Goal: Task Accomplishment & Management: Manage account settings

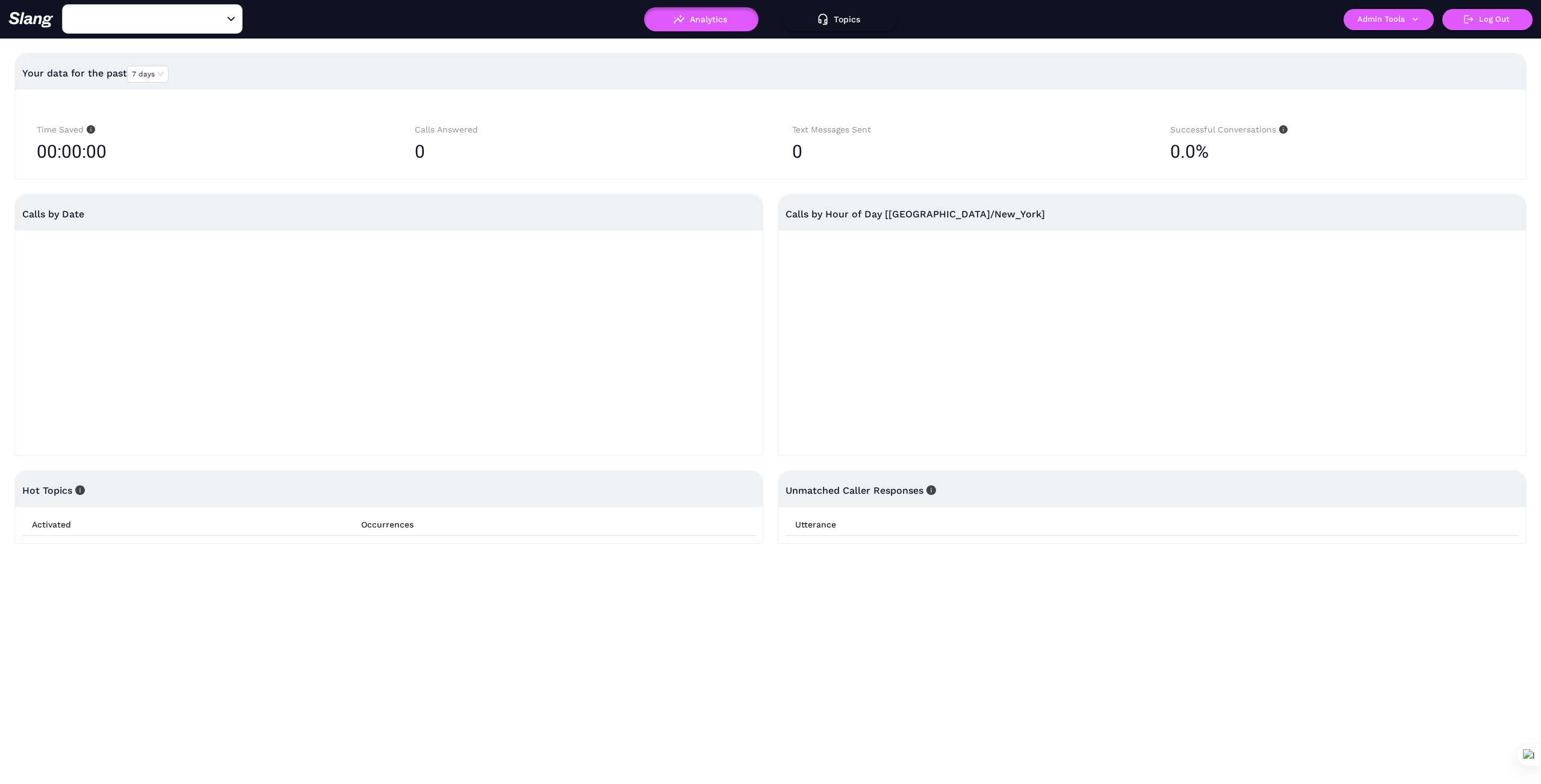
type input "1776"
drag, startPoint x: 217, startPoint y: 18, endPoint x: 181, endPoint y: 25, distance: 36.7
click at [213, 19] on icon "Clear" at bounding box center [216, 19] width 12 height 12
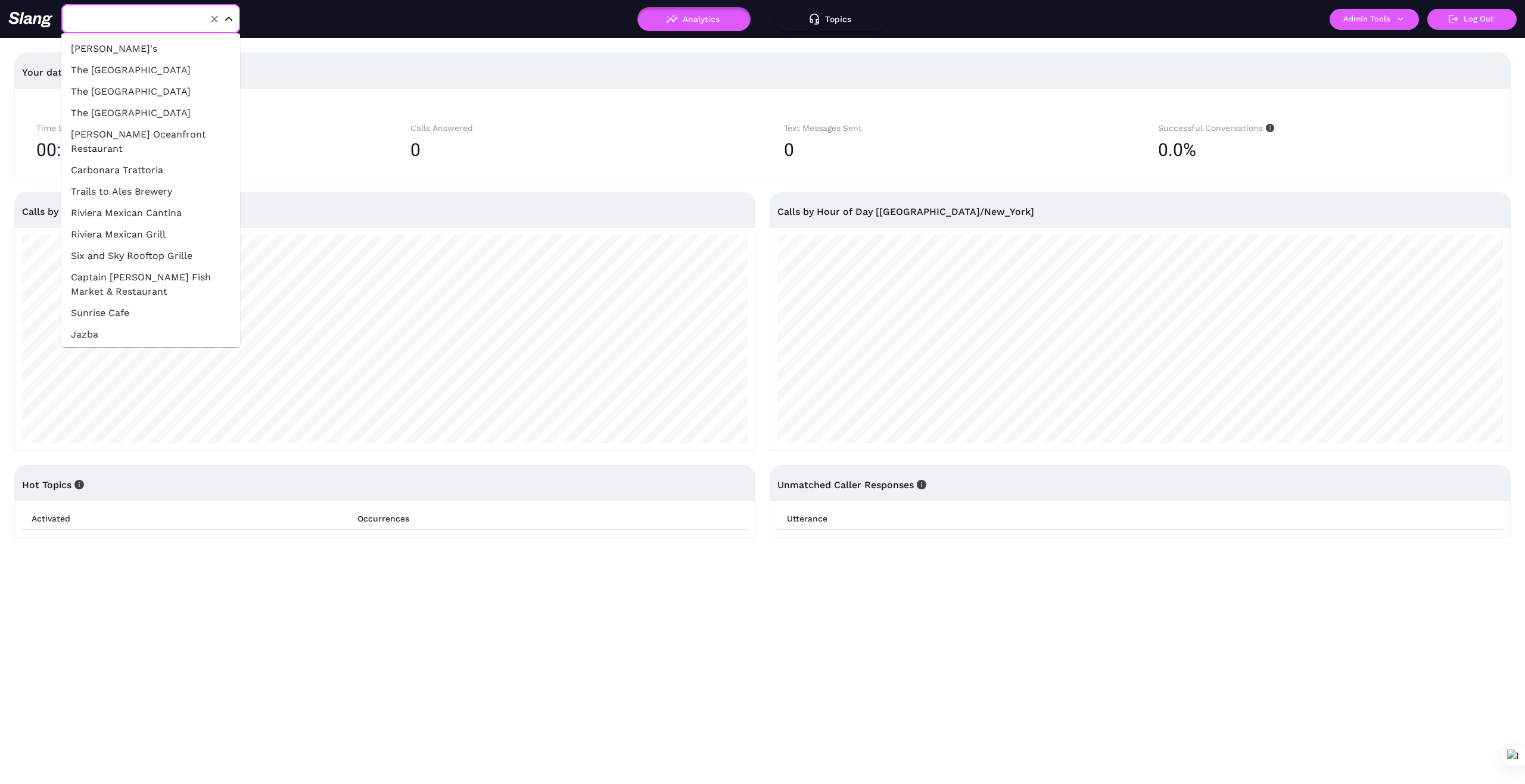
click at [145, 21] on input "text" at bounding box center [132, 19] width 131 height 18
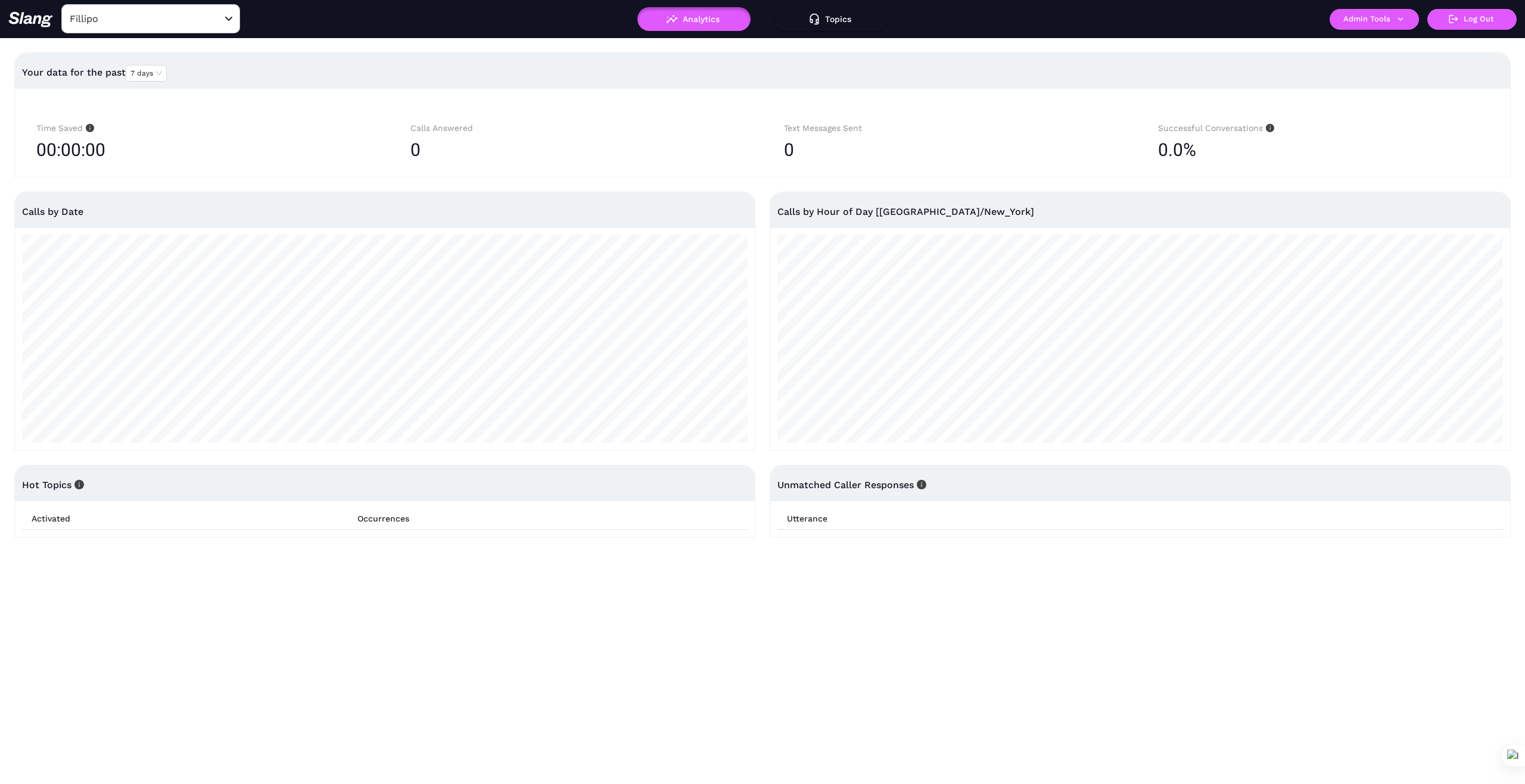
type input "1776"
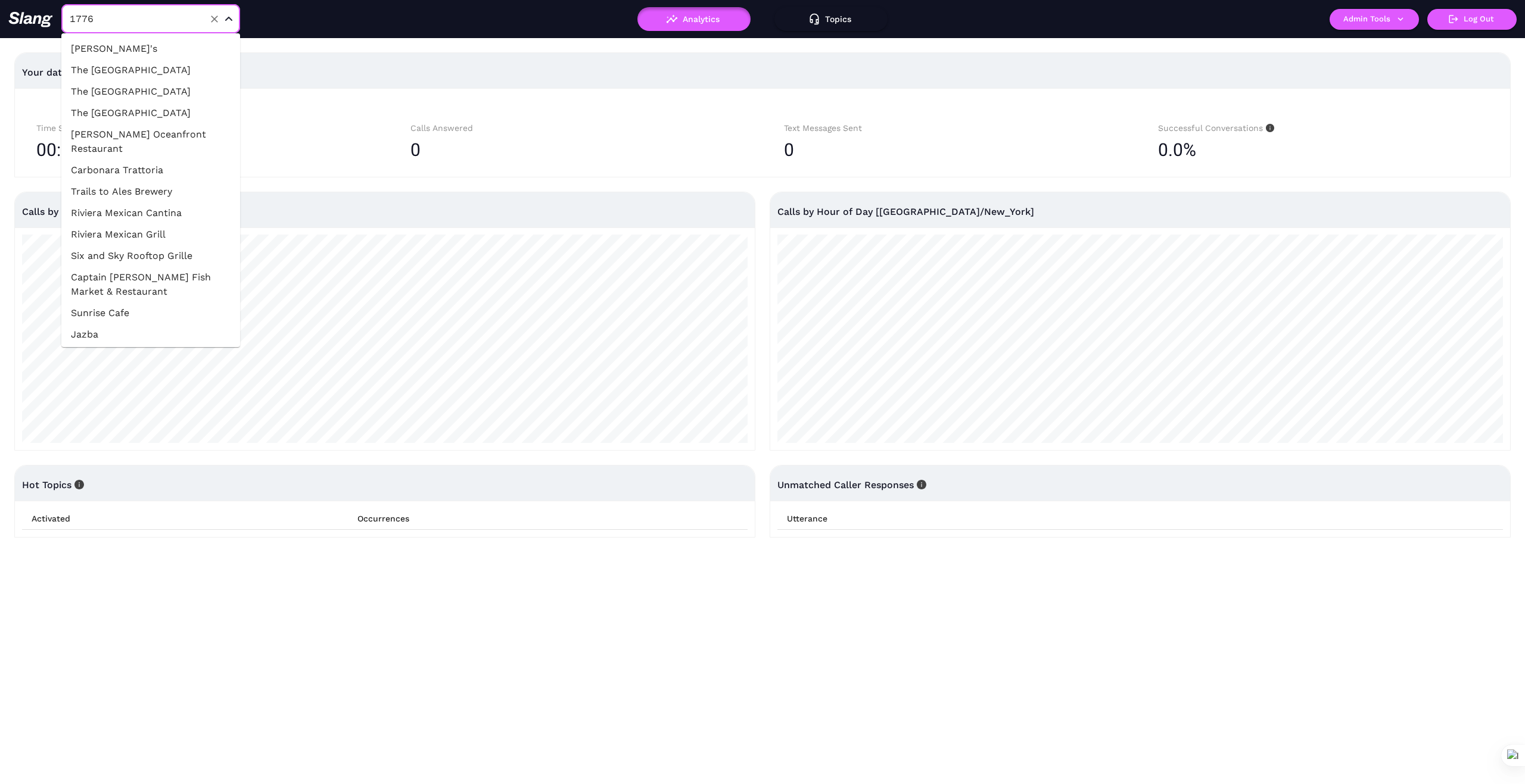
click at [150, 25] on input "1776" at bounding box center [132, 19] width 131 height 18
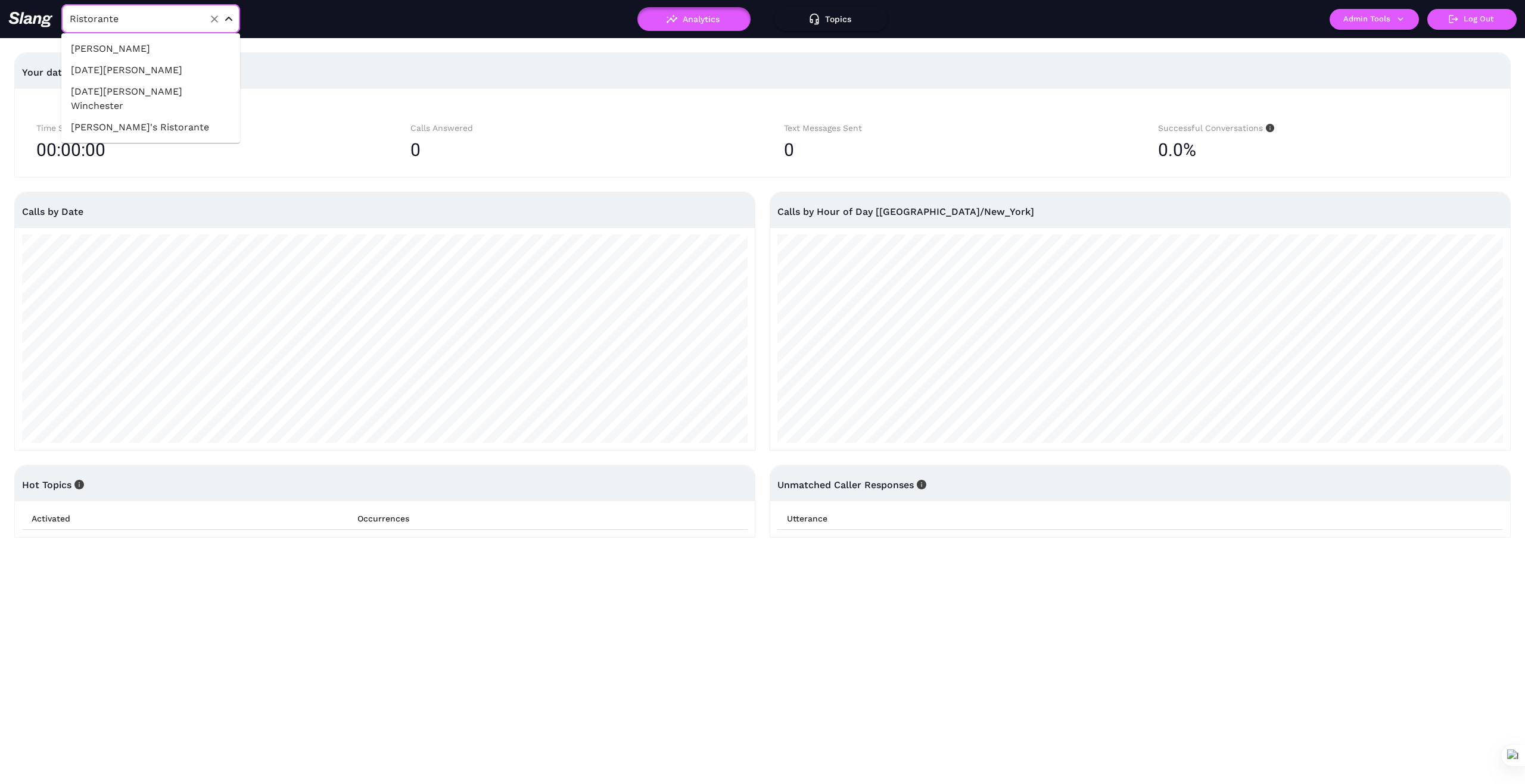
type input "1776"
click at [366, 30] on div "1776 ​" at bounding box center [264, 19] width 511 height 30
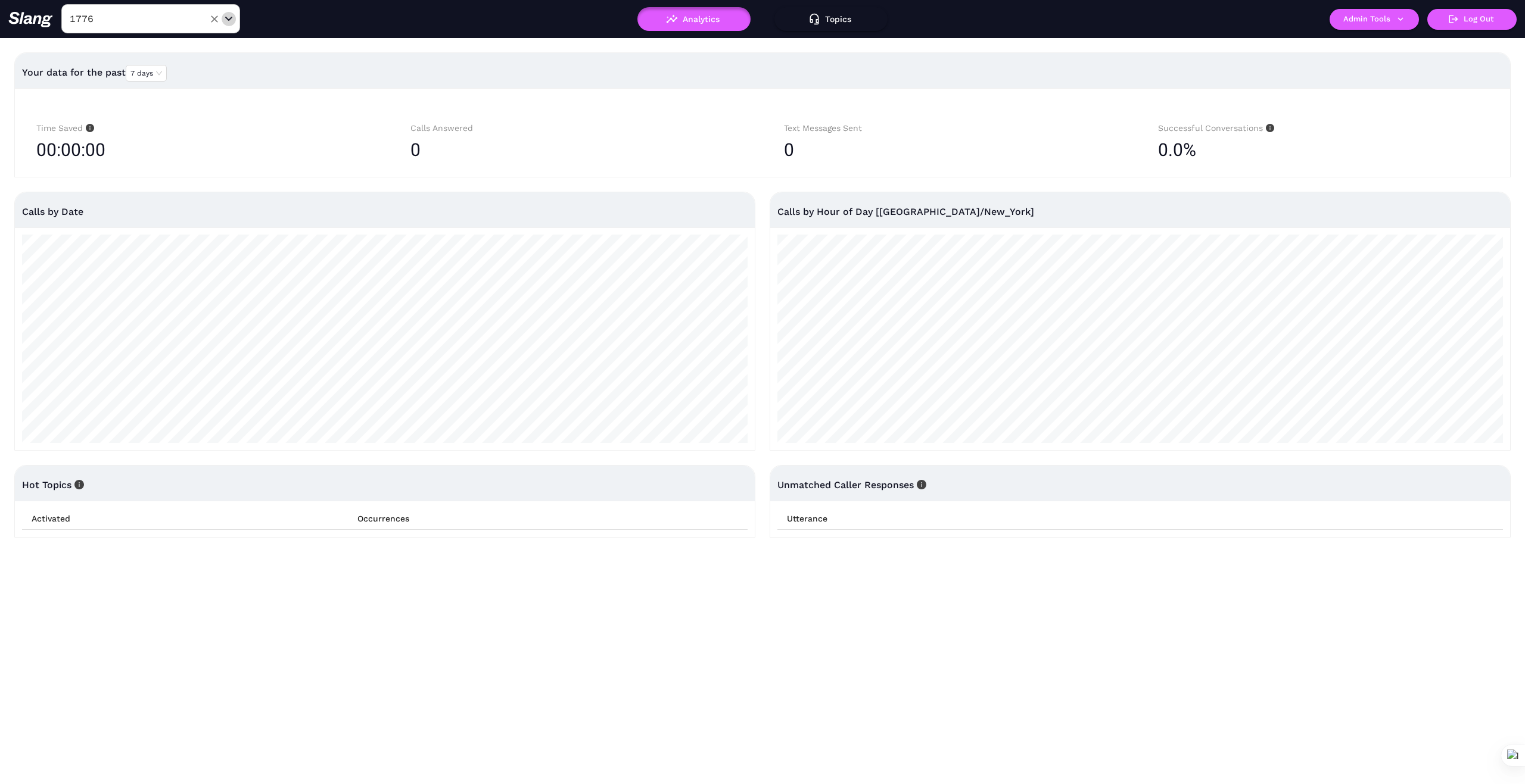
click at [232, 22] on div "Open" at bounding box center [229, 19] width 12 height 12
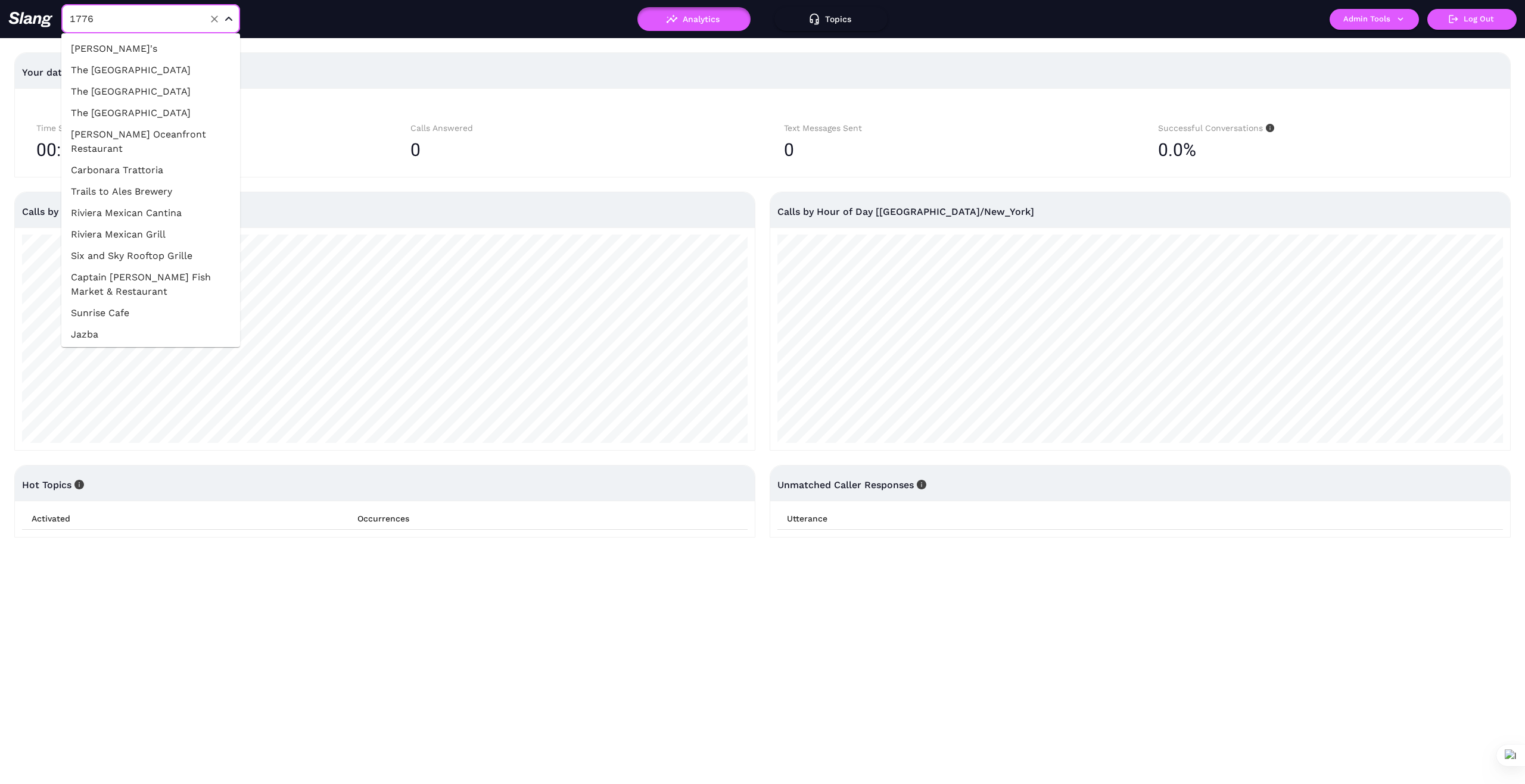
drag, startPoint x: 213, startPoint y: 23, endPoint x: 200, endPoint y: 27, distance: 13.6
click at [210, 24] on icon "Clear" at bounding box center [214, 19] width 12 height 12
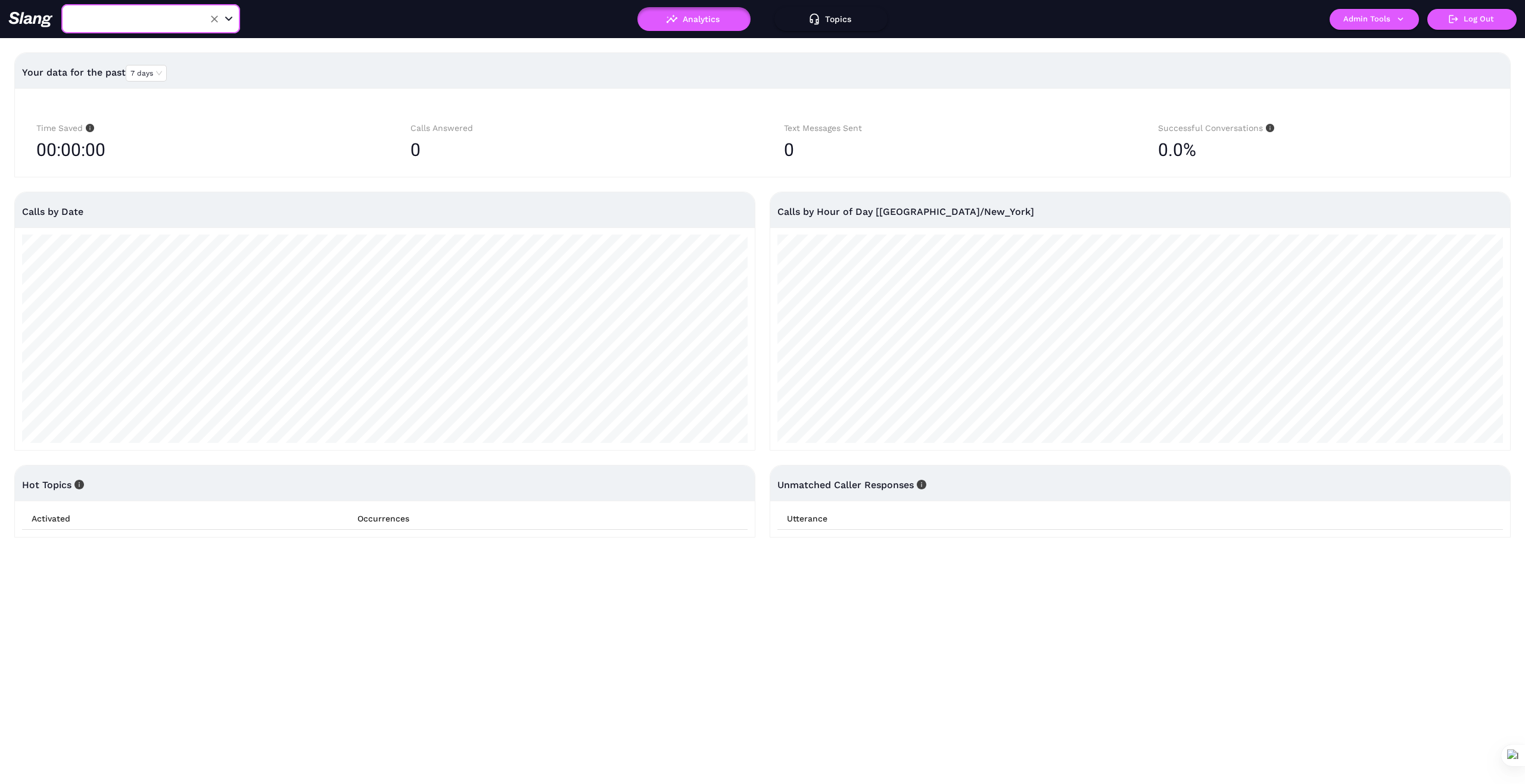
click at [167, 23] on input "text" at bounding box center [132, 19] width 131 height 18
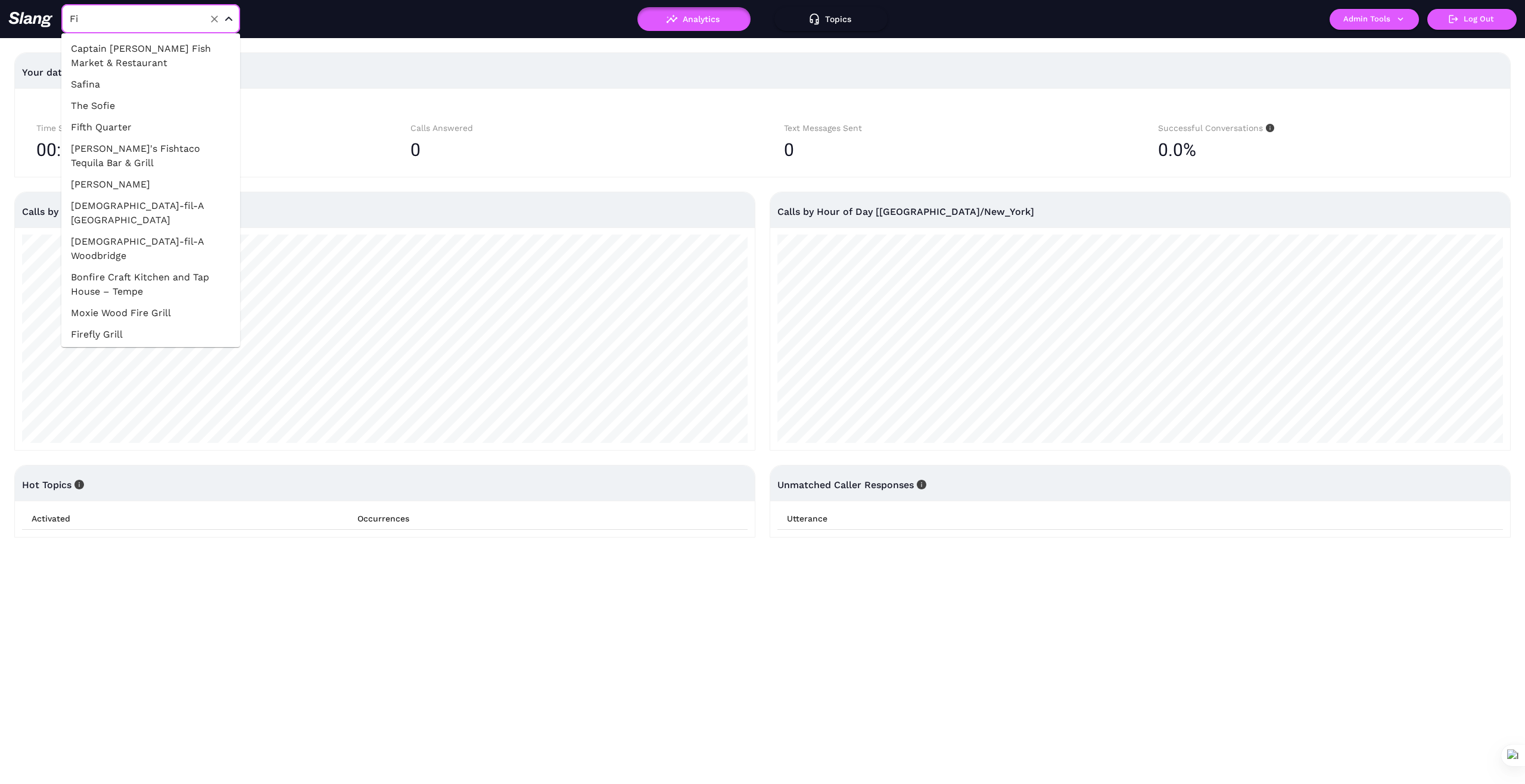
type input "F"
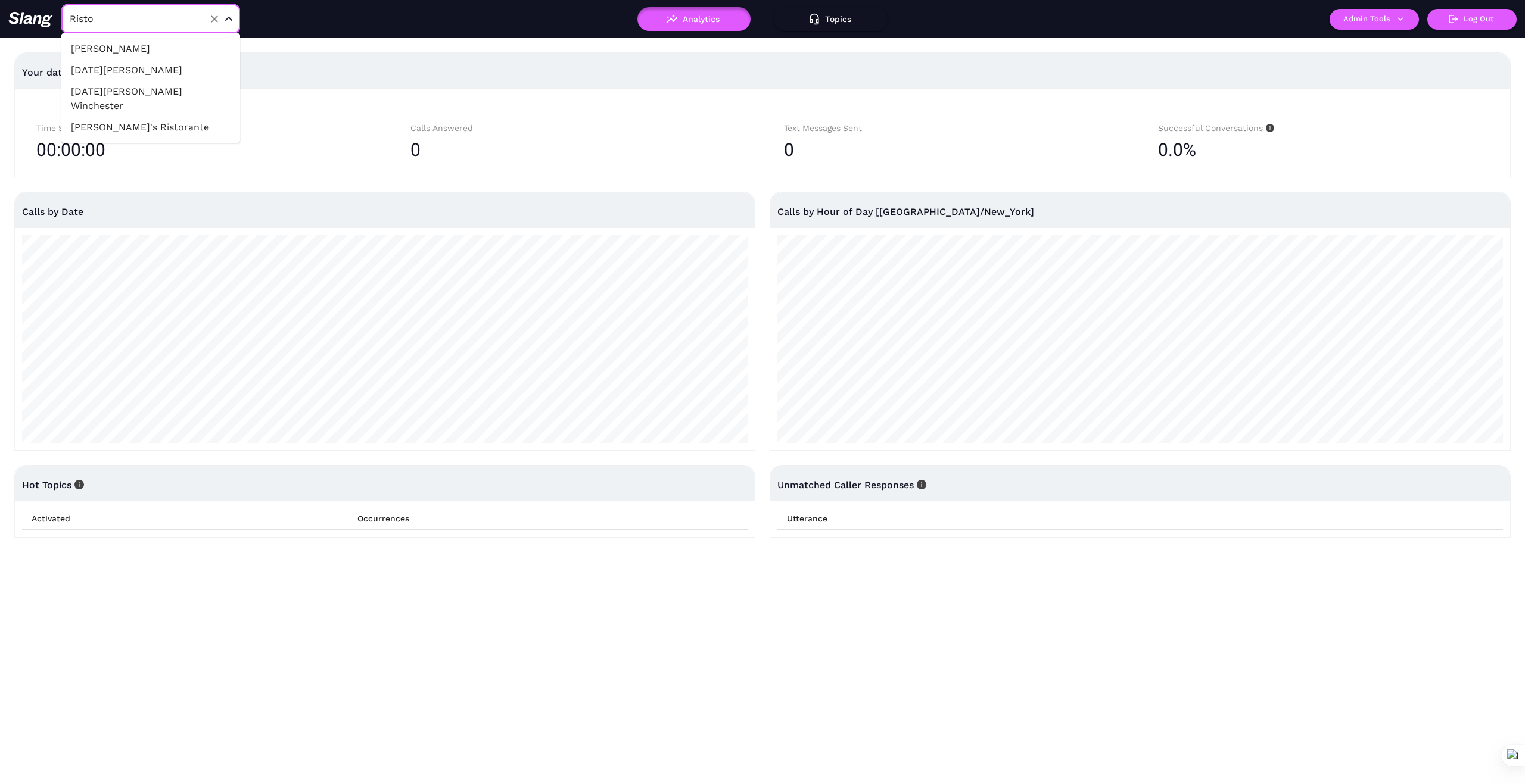
type input "1776"
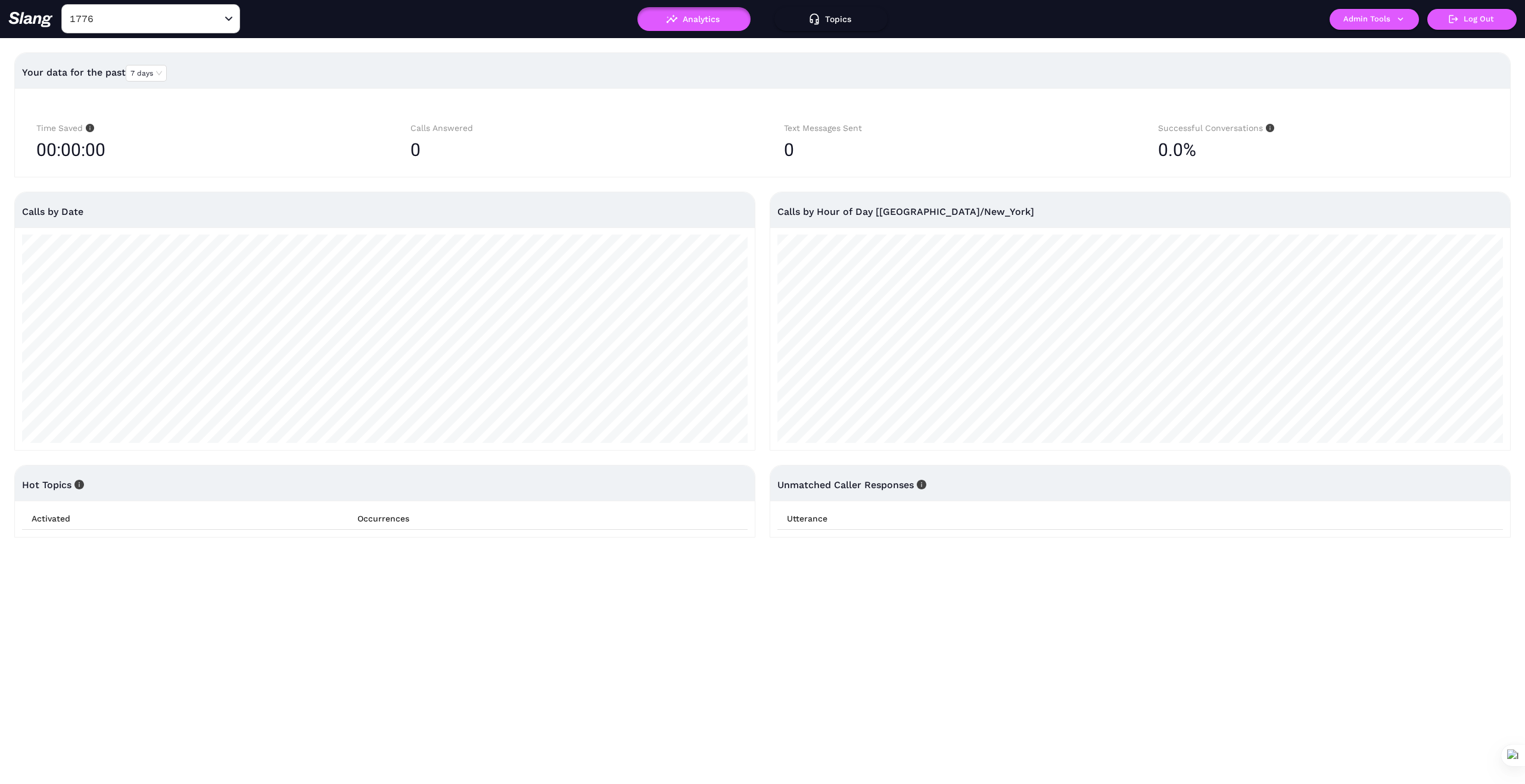
click at [371, 51] on div "Your data for the past 7 days Time Saved 00:00:00 Calls Answered 0 Text Message…" at bounding box center [762, 295] width 1525 height 514
click at [148, 19] on input "1776" at bounding box center [132, 19] width 131 height 18
type input "[US_STATE] Club"
drag, startPoint x: 162, startPoint y: 46, endPoint x: 223, endPoint y: 148, distance: 118.8
click at [162, 47] on li "[US_STATE] Club Grill & Bar" at bounding box center [151, 49] width 179 height 21
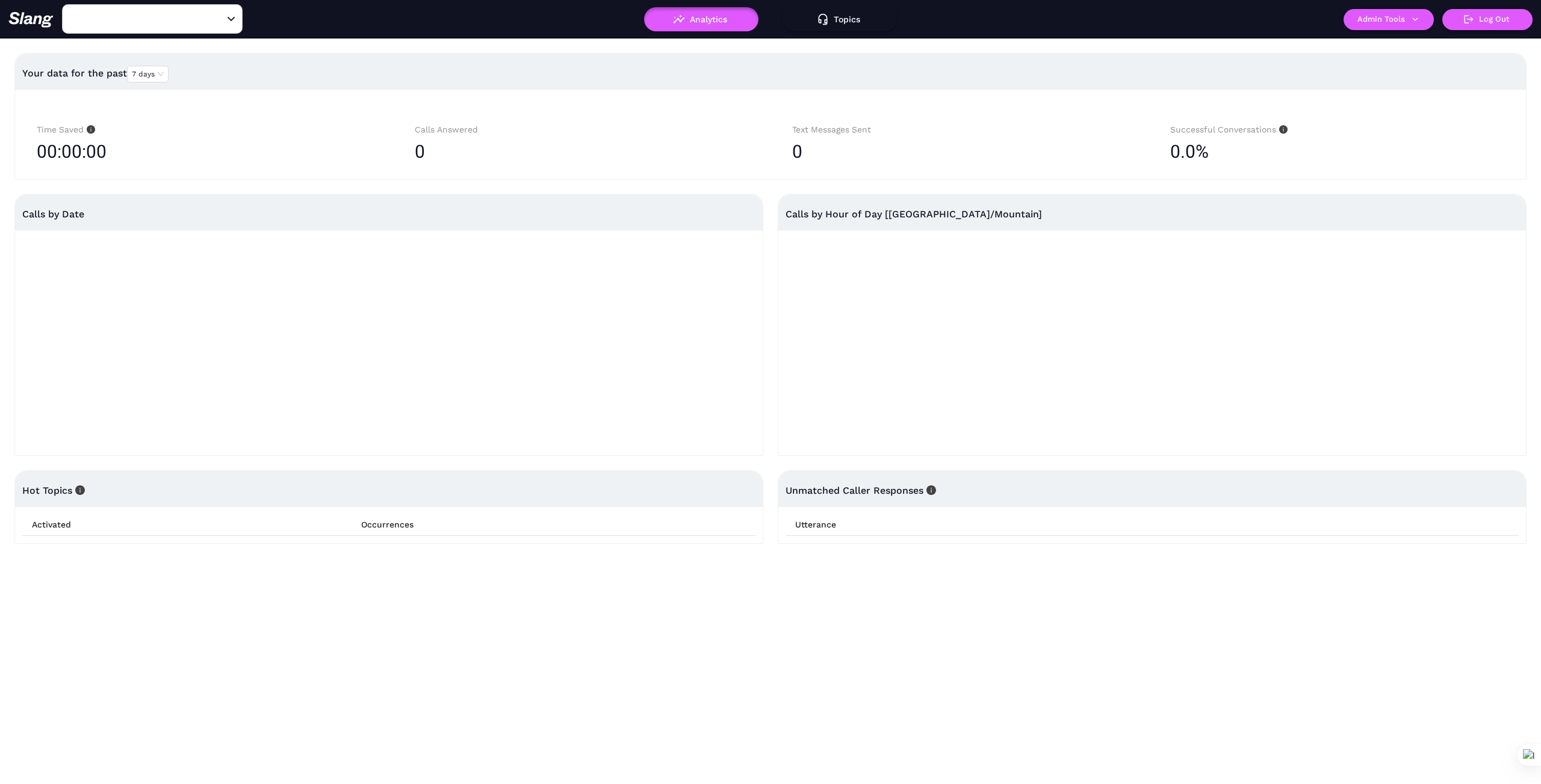
type input "[US_STATE] Club Grill & Bar"
click at [1417, 17] on icon "button" at bounding box center [1414, 18] width 11 height 11
click at [1415, 43] on link "Manage current business" at bounding box center [1412, 45] width 118 height 14
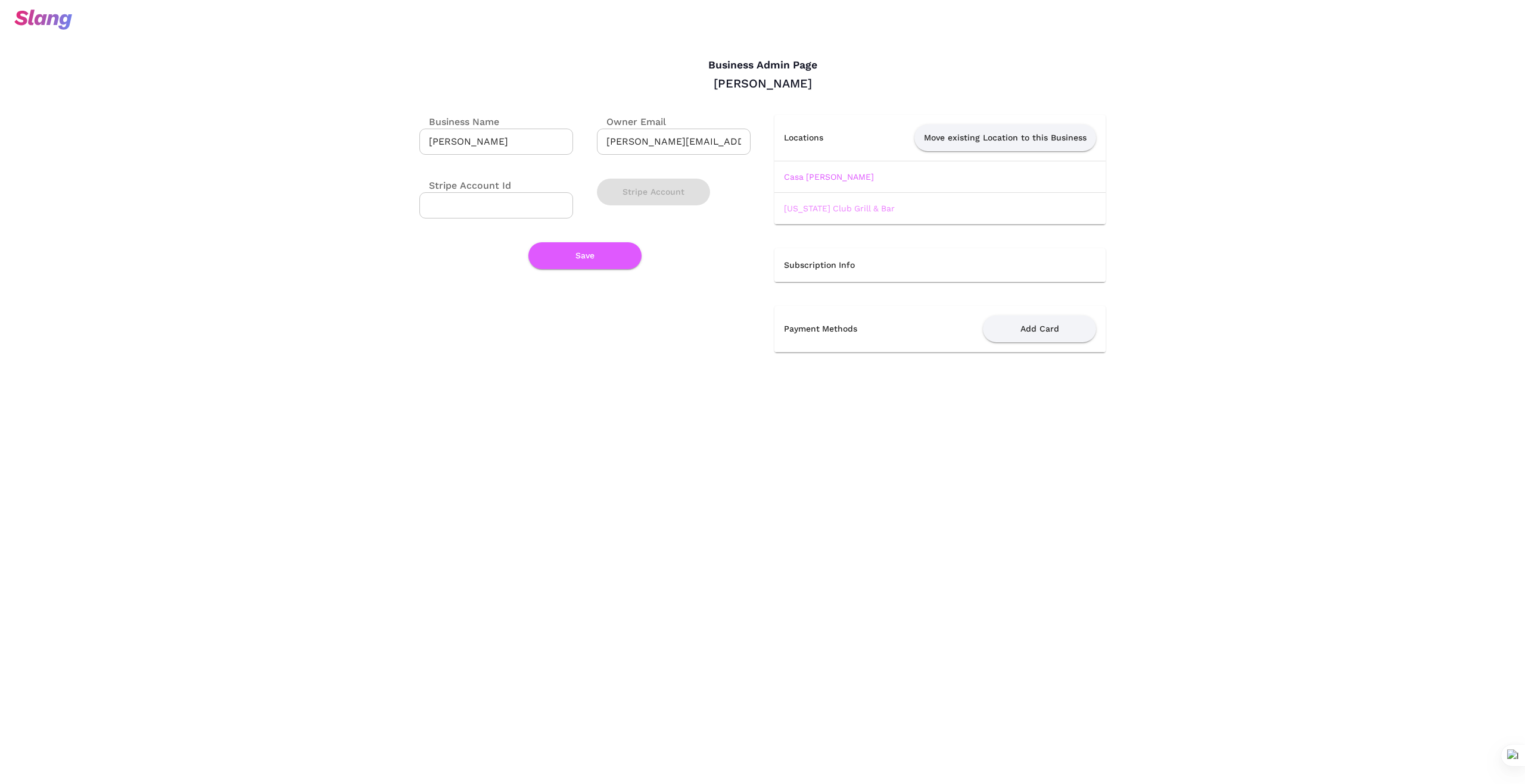
click at [838, 209] on link "[US_STATE] Club Grill & Bar" at bounding box center [839, 209] width 111 height 10
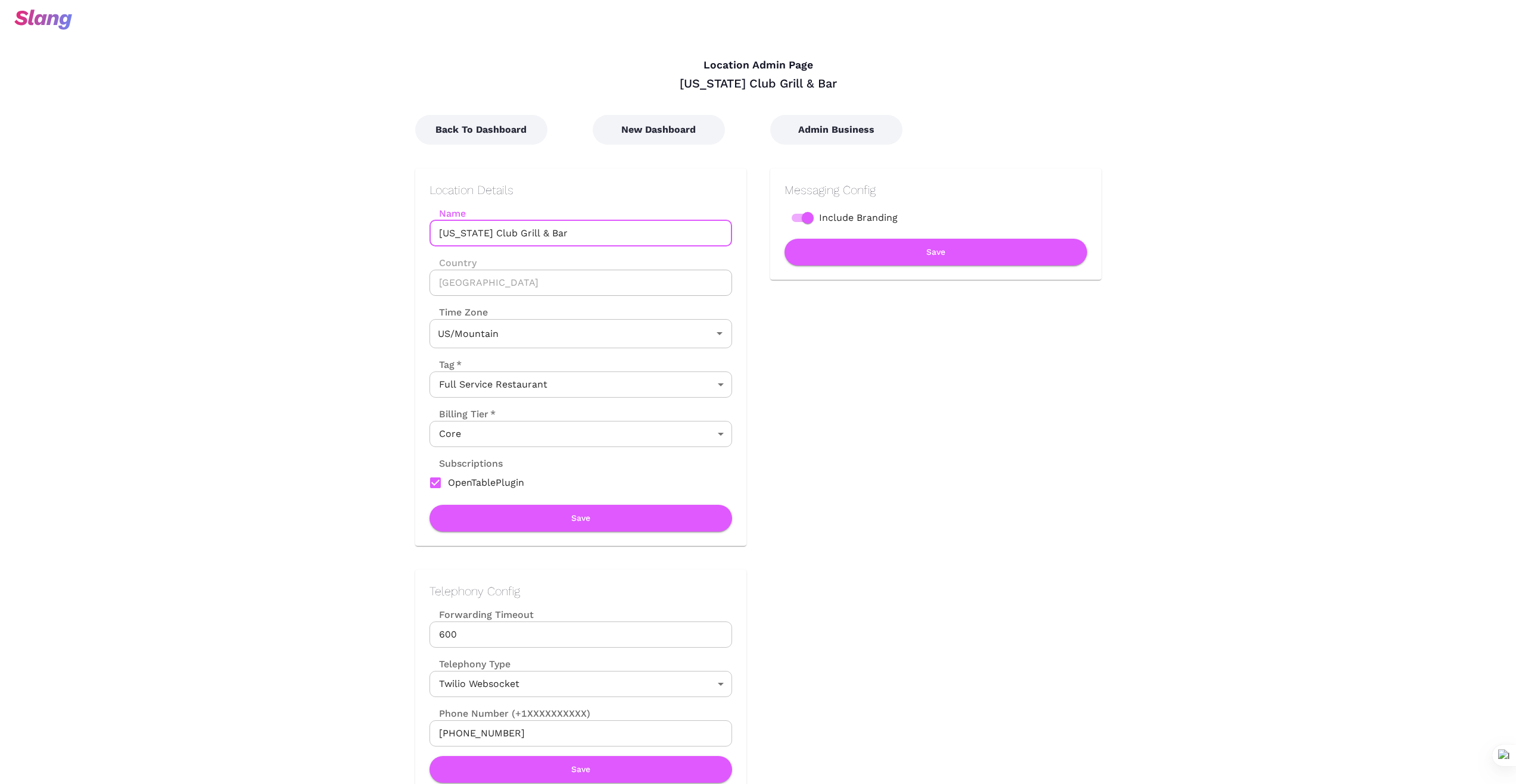
drag, startPoint x: 546, startPoint y: 231, endPoint x: 416, endPoint y: 234, distance: 130.0
click at [417, 232] on div "Location Details Name [US_STATE] Club Grill & Bar Name Country [GEOGRAPHIC_DATA…" at bounding box center [580, 357] width 331 height 378
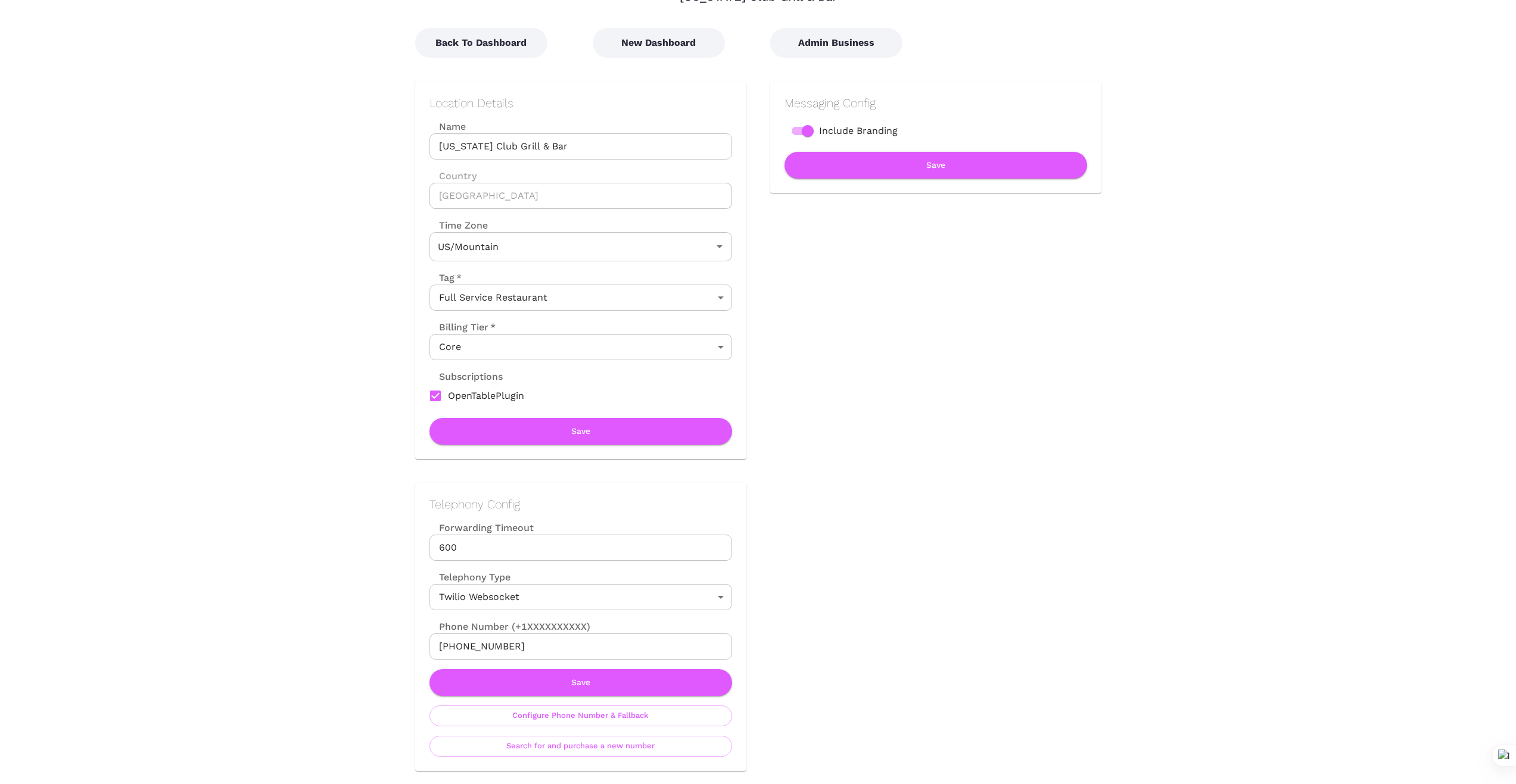
scroll to position [99, 0]
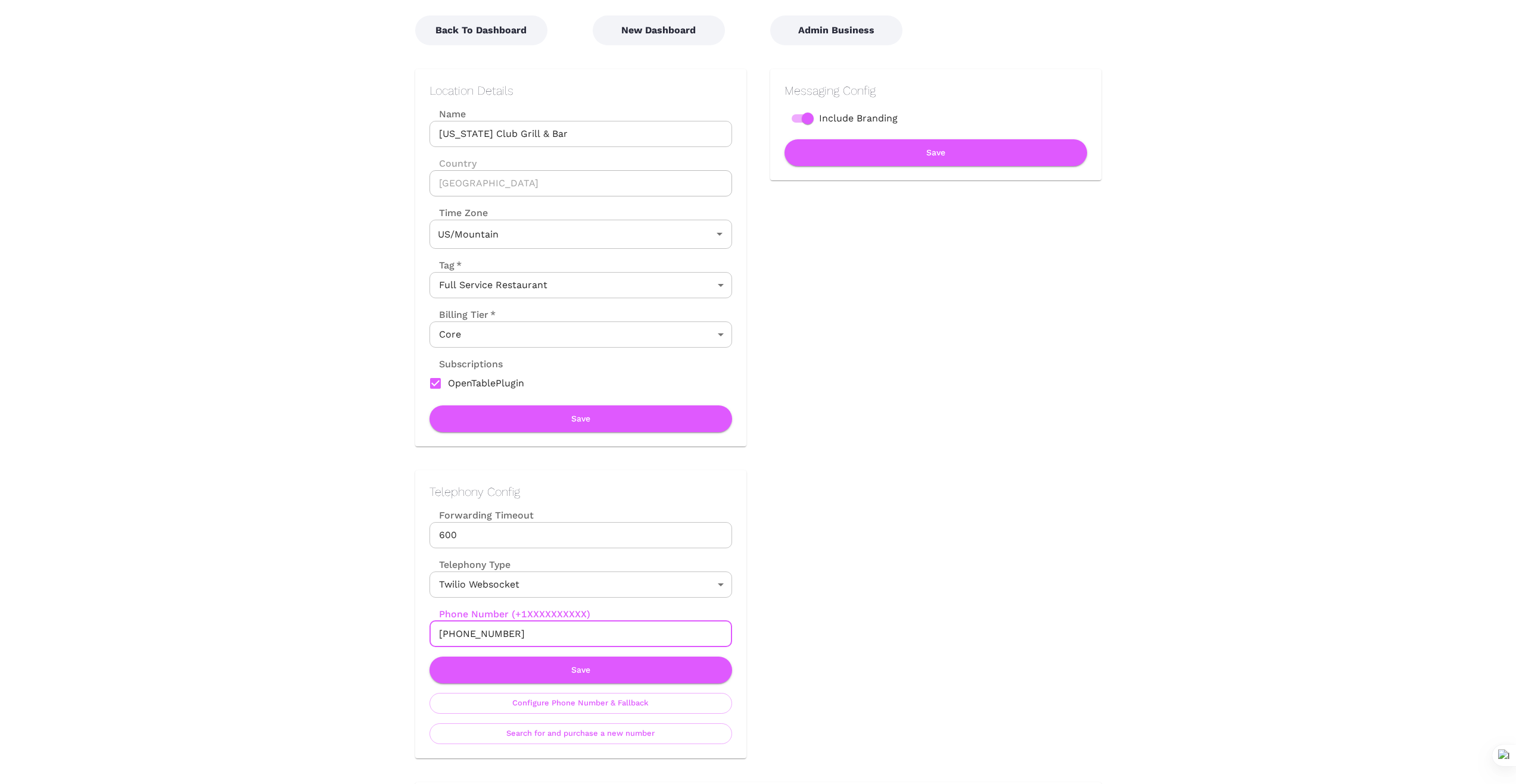
drag, startPoint x: 529, startPoint y: 635, endPoint x: 355, endPoint y: 634, distance: 174.0
drag, startPoint x: 525, startPoint y: 634, endPoint x: 391, endPoint y: 626, distance: 134.2
click at [393, 628] on div "Telephony Config Forwarding Timeout 600 Forwarding Timeout Telephony Type Twili…" at bounding box center [568, 603] width 355 height 312
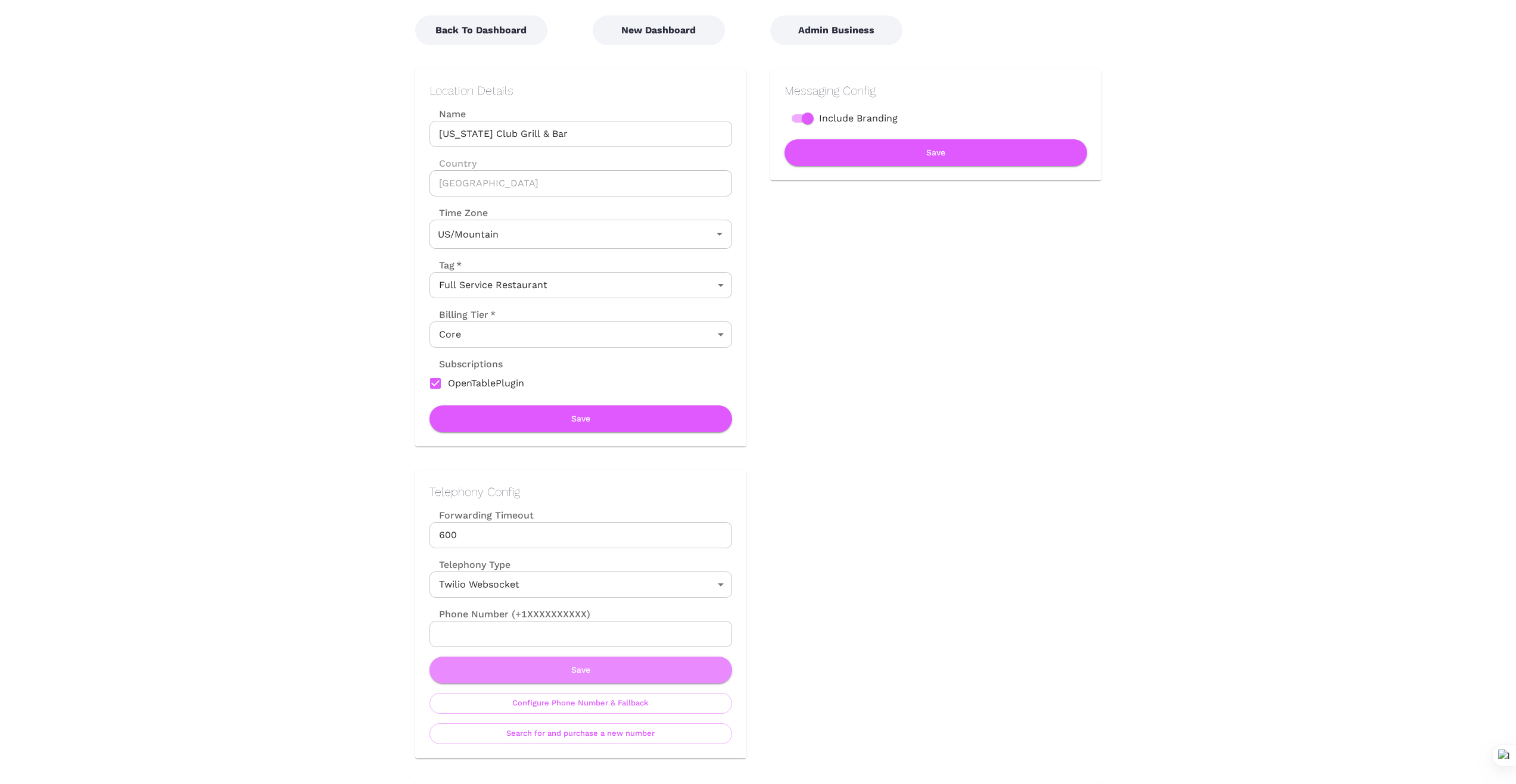
drag, startPoint x: 597, startPoint y: 670, endPoint x: 616, endPoint y: 664, distance: 19.9
click at [597, 671] on button "Save" at bounding box center [581, 670] width 302 height 27
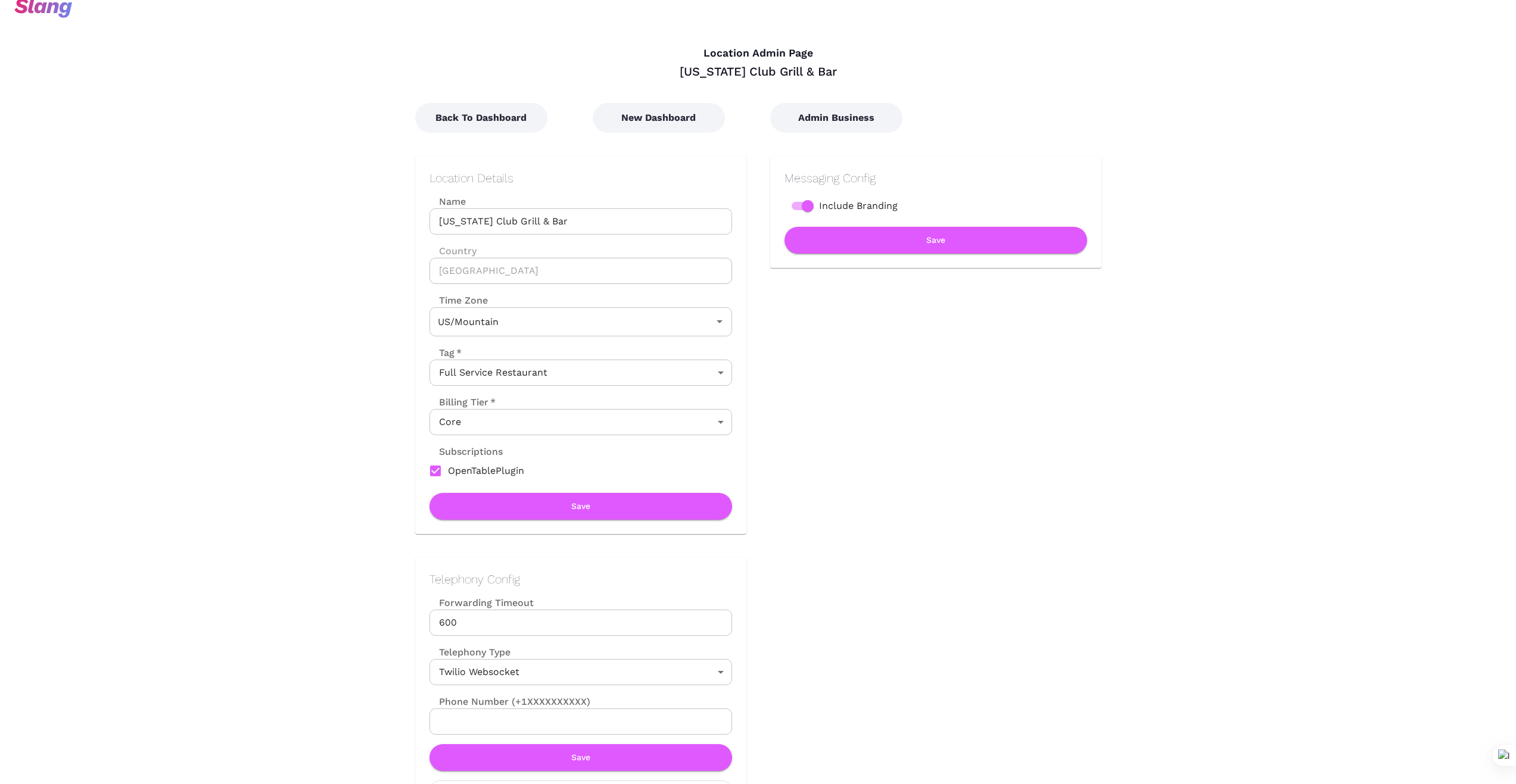
scroll to position [0, 0]
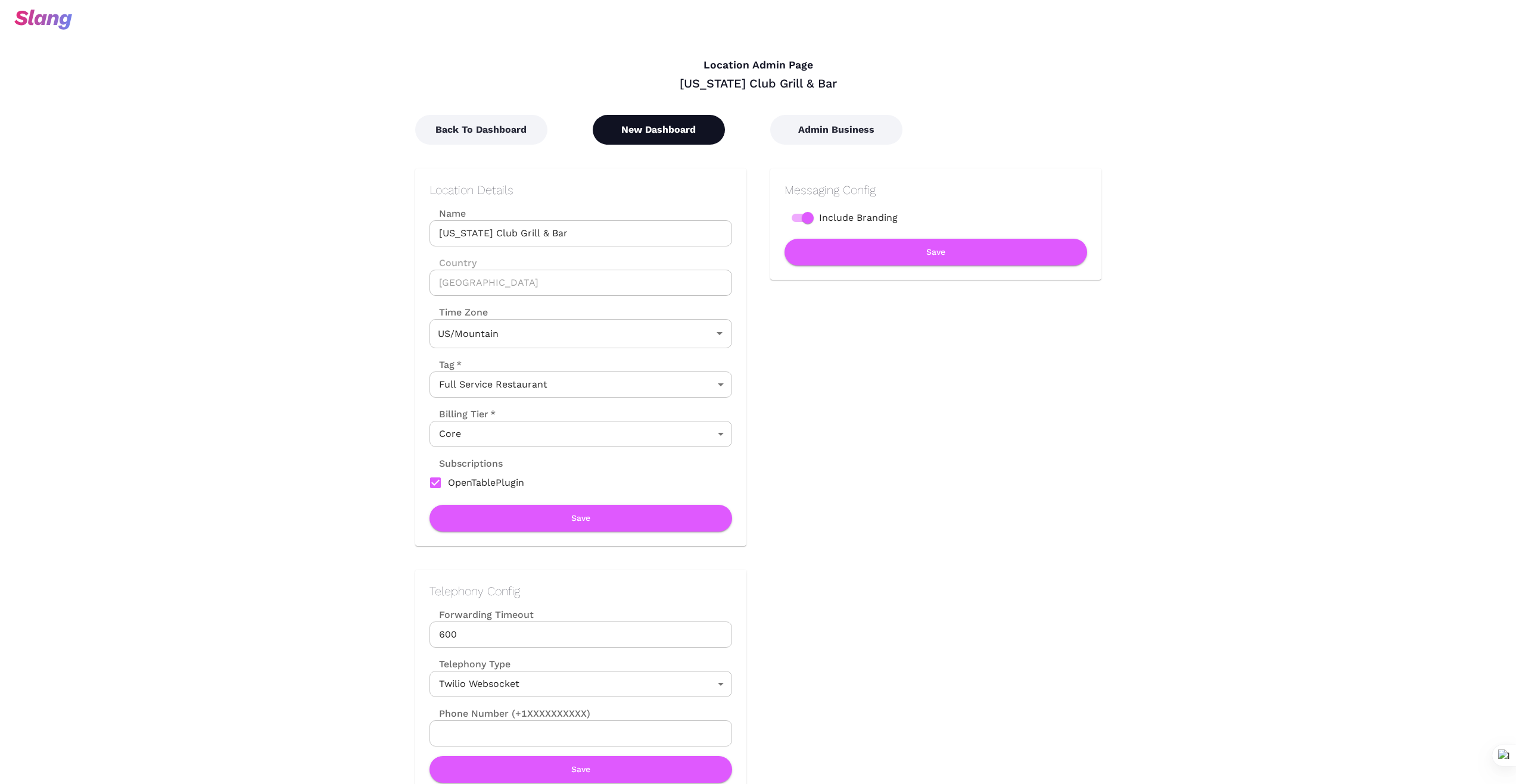
click at [667, 134] on button "New Dashboard" at bounding box center [659, 129] width 132 height 30
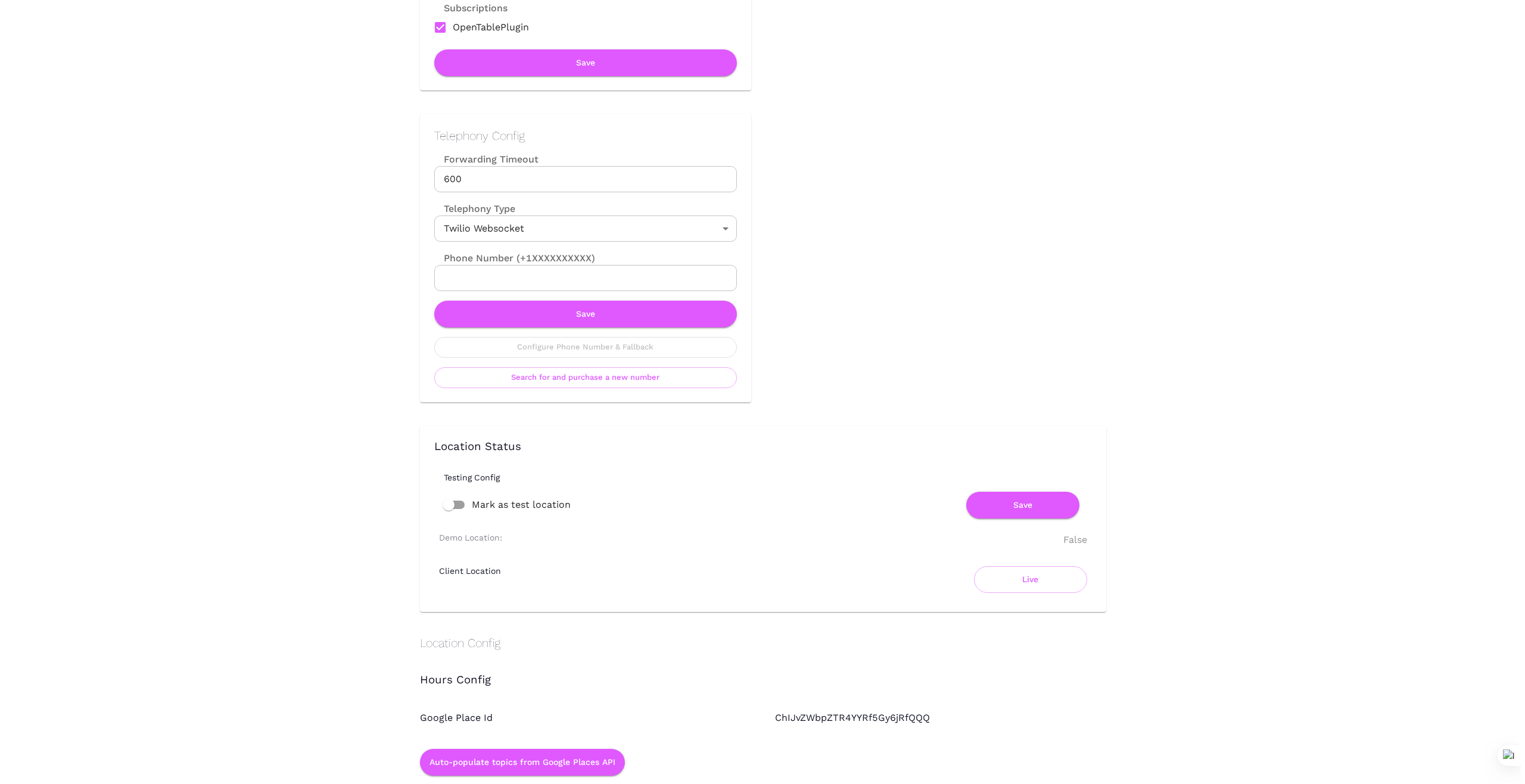
scroll to position [496, 0]
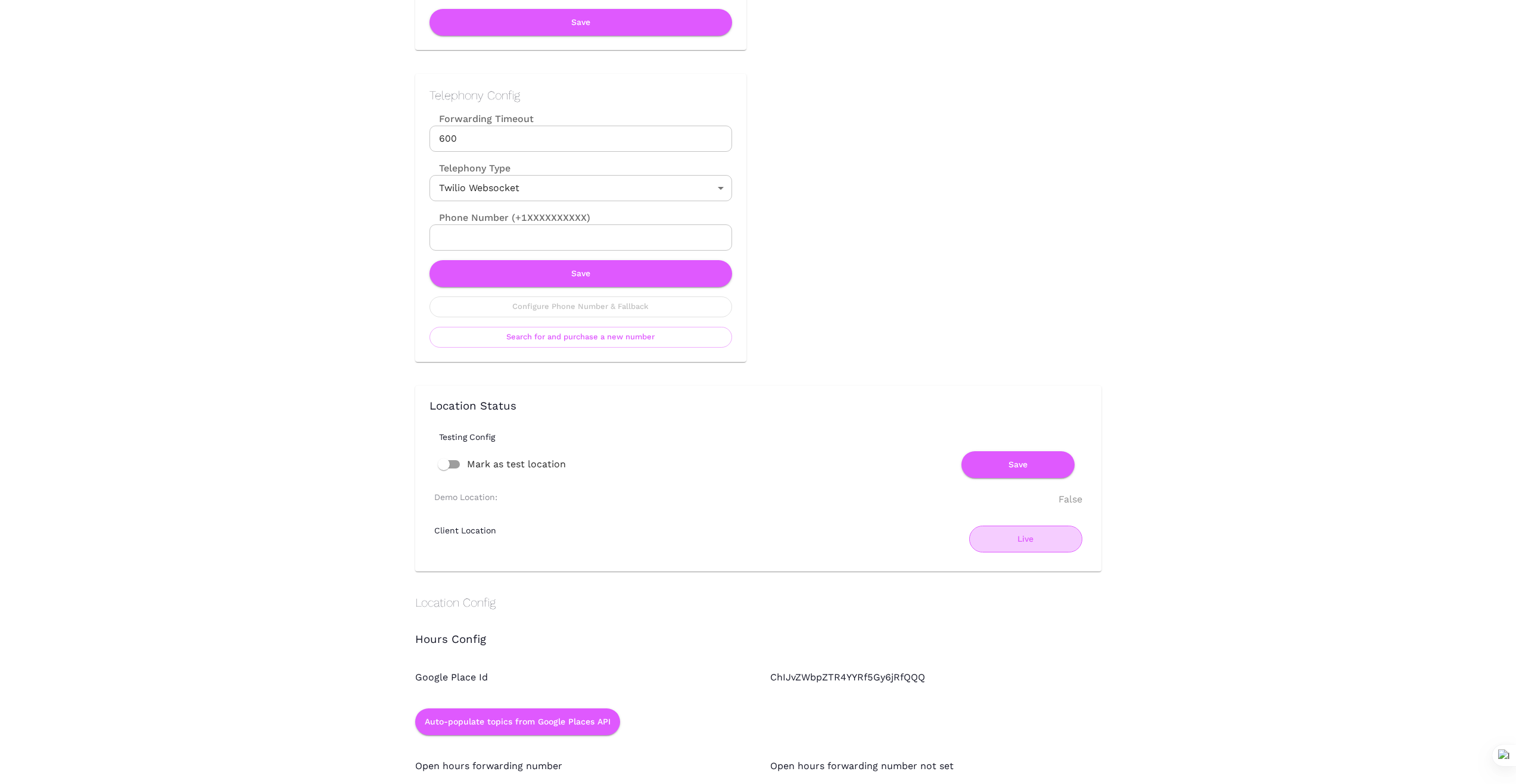
click at [1029, 537] on button "Live" at bounding box center [1026, 539] width 113 height 27
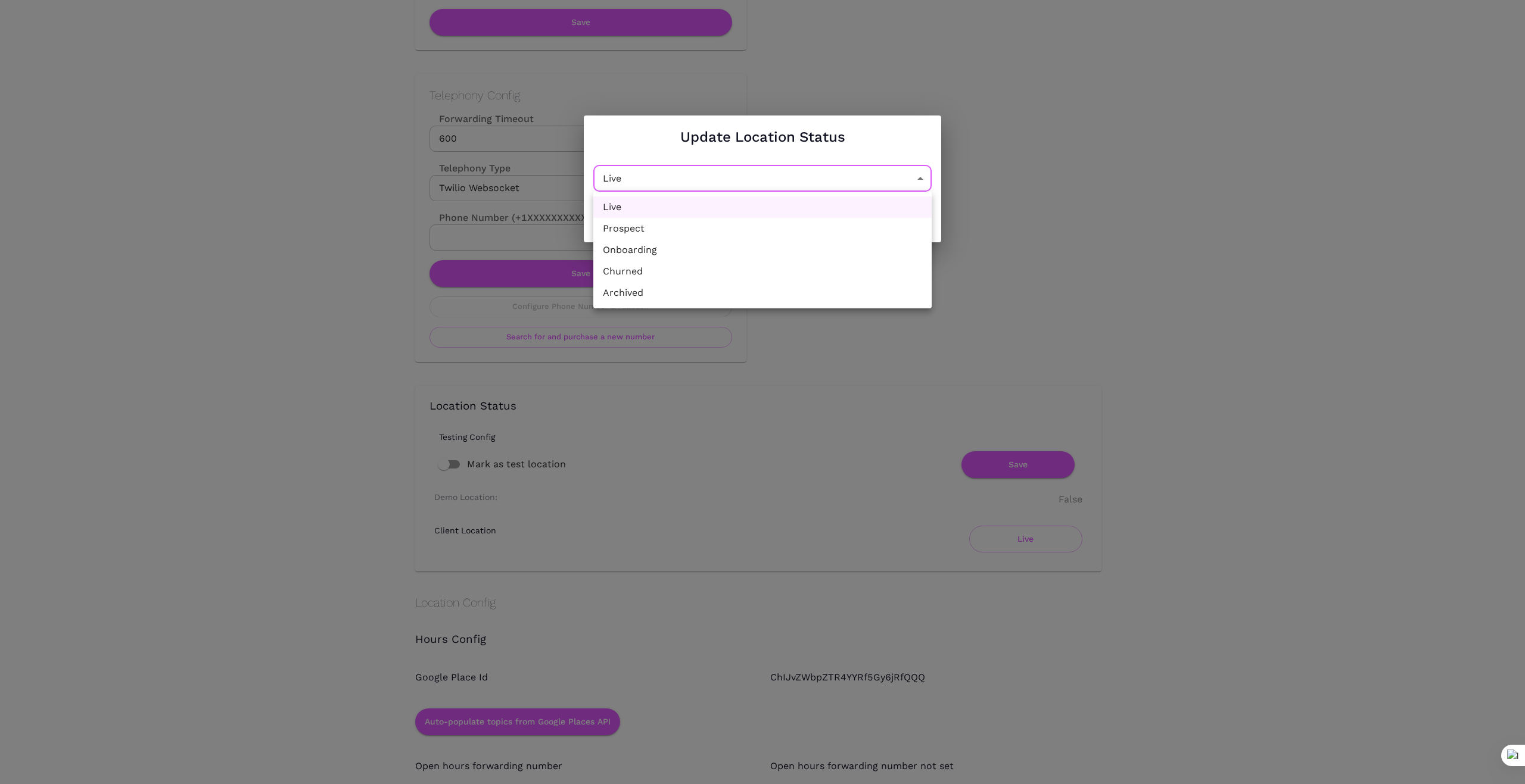
click at [799, 268] on li "Churned" at bounding box center [762, 271] width 338 height 21
type input "Churned"
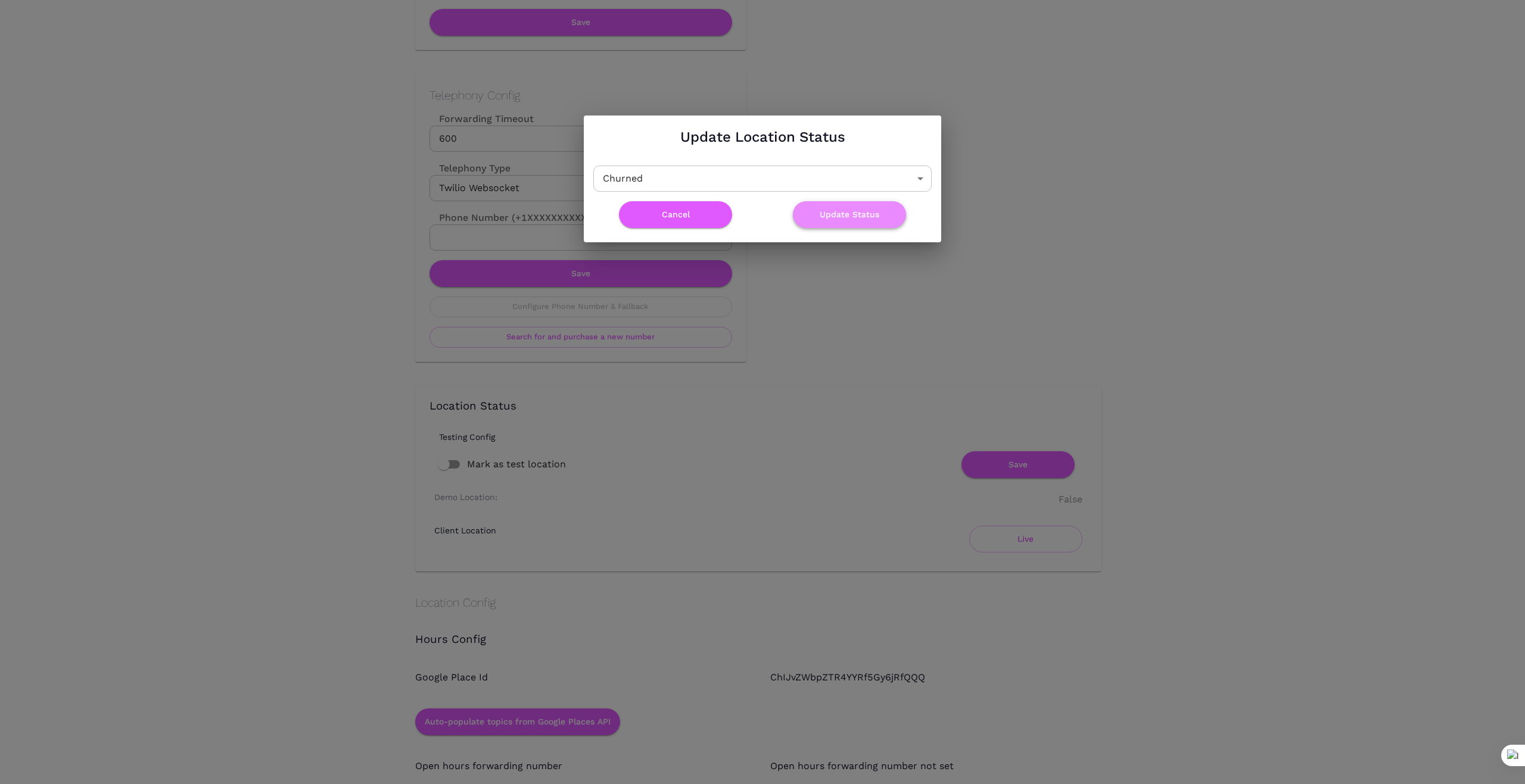
click at [872, 215] on button "Update Status" at bounding box center [849, 214] width 113 height 27
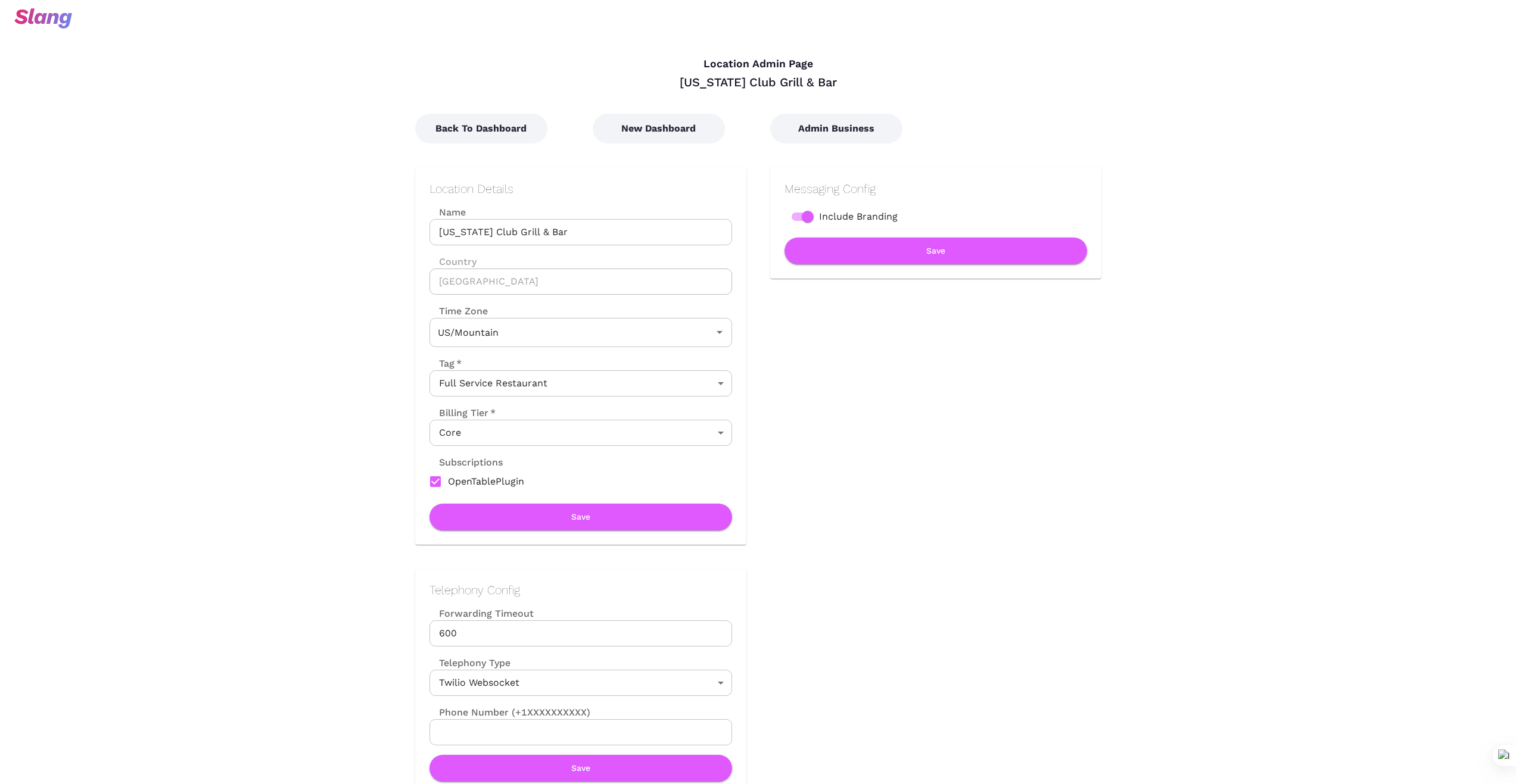
scroll to position [0, 0]
click at [490, 127] on button "Back To Dashboard" at bounding box center [481, 129] width 132 height 30
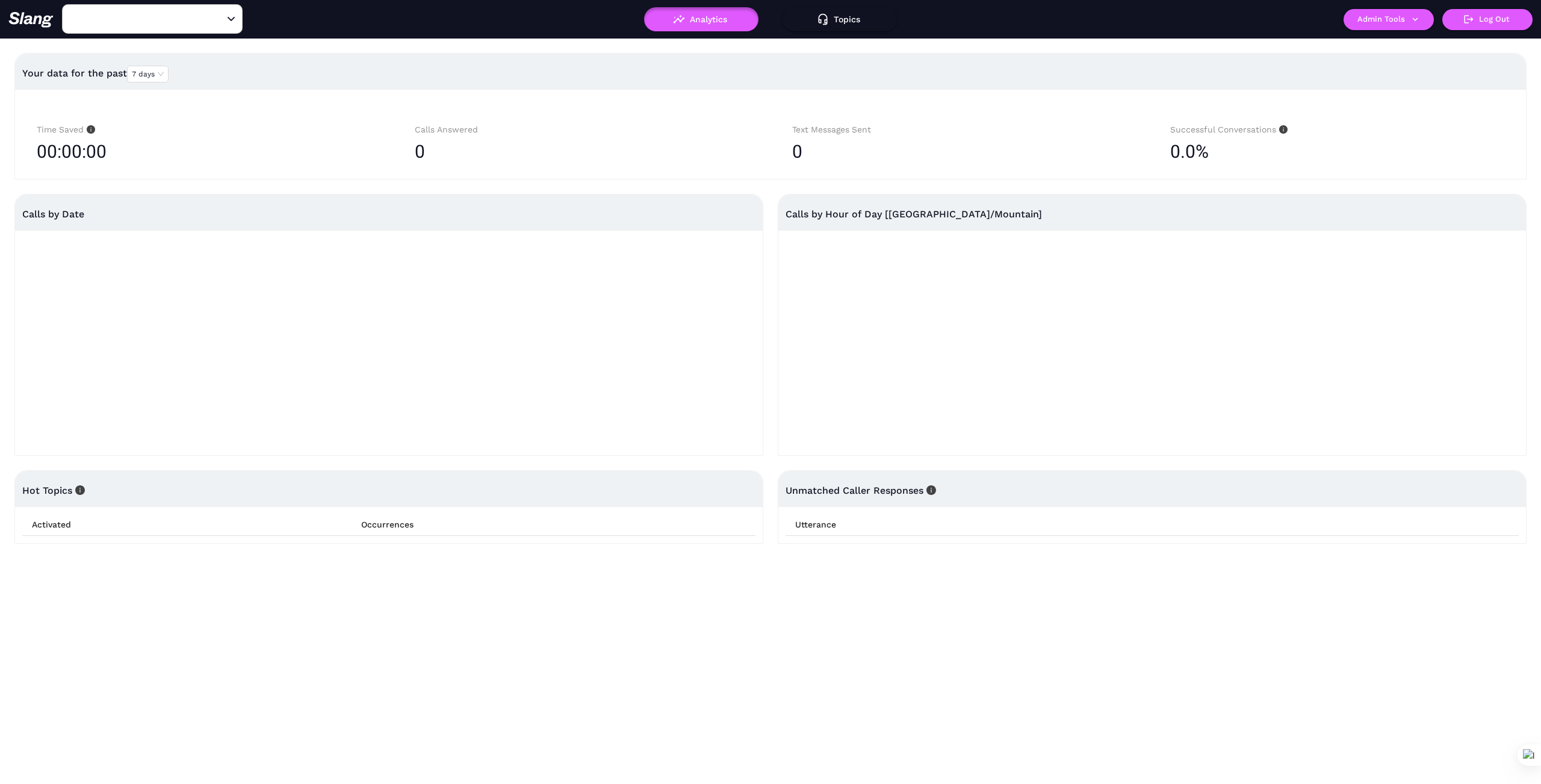
type input "[US_STATE] Club Grill & Bar"
click at [1414, 21] on icon "button" at bounding box center [1414, 18] width 11 height 11
click at [1397, 44] on link "Manage current business" at bounding box center [1412, 45] width 118 height 14
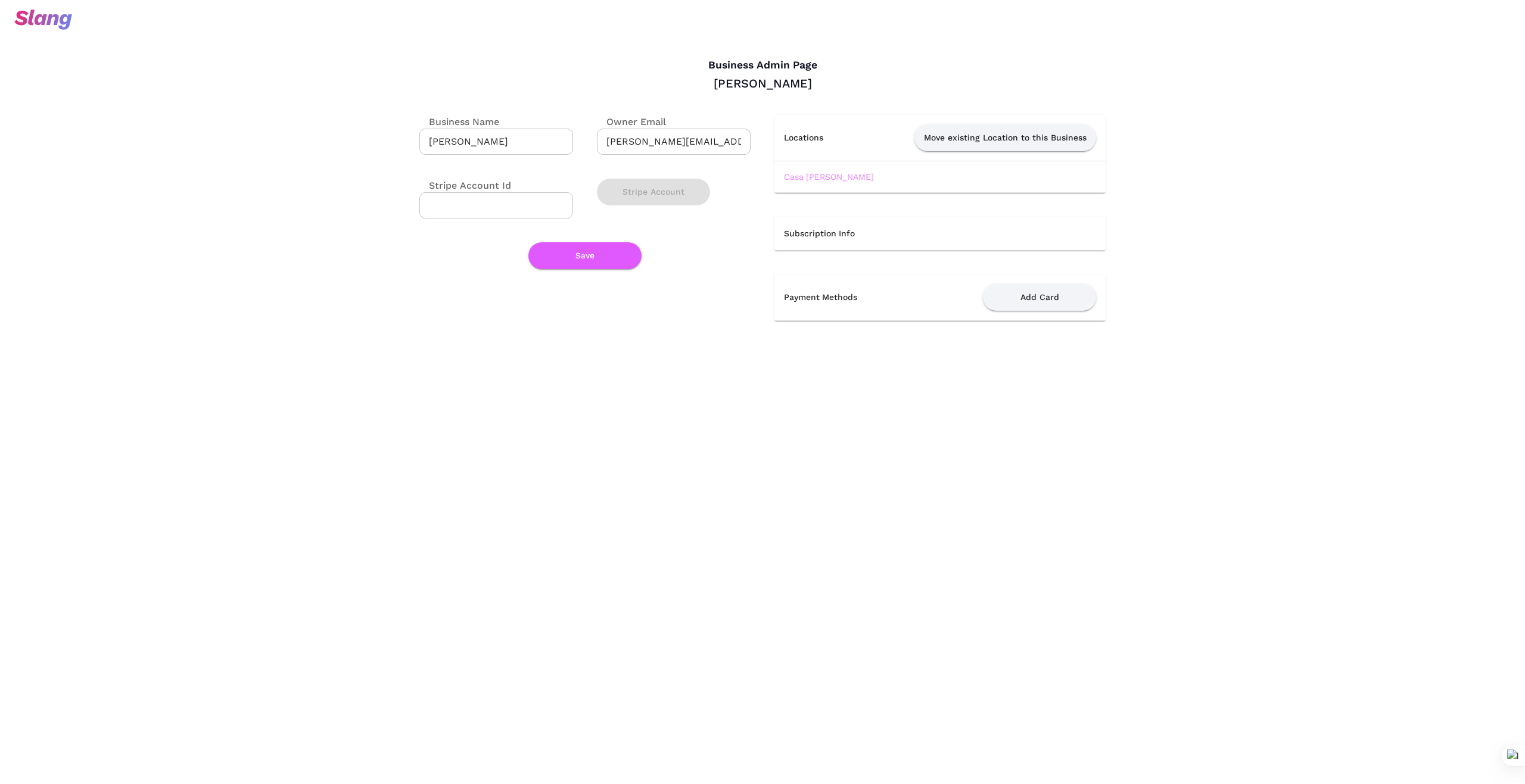
click at [815, 172] on link "Casa [PERSON_NAME]" at bounding box center [829, 177] width 90 height 10
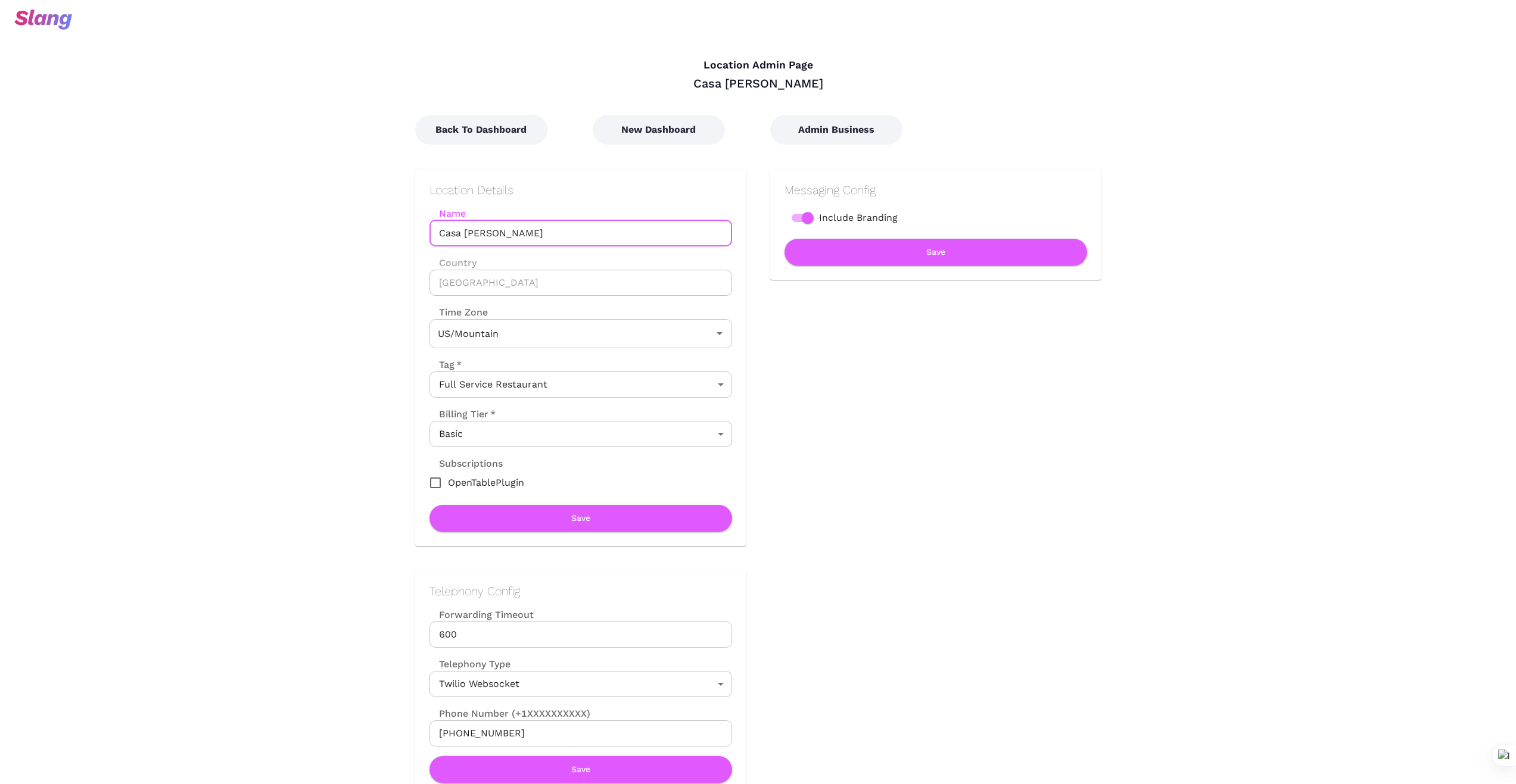
drag, startPoint x: 517, startPoint y: 236, endPoint x: 404, endPoint y: 243, distance: 113.2
click at [404, 243] on div "Location Details Name Casa Blanca Name Country United States Country Time Zone …" at bounding box center [568, 345] width 355 height 401
drag, startPoint x: 267, startPoint y: 456, endPoint x: 280, endPoint y: 451, distance: 13.9
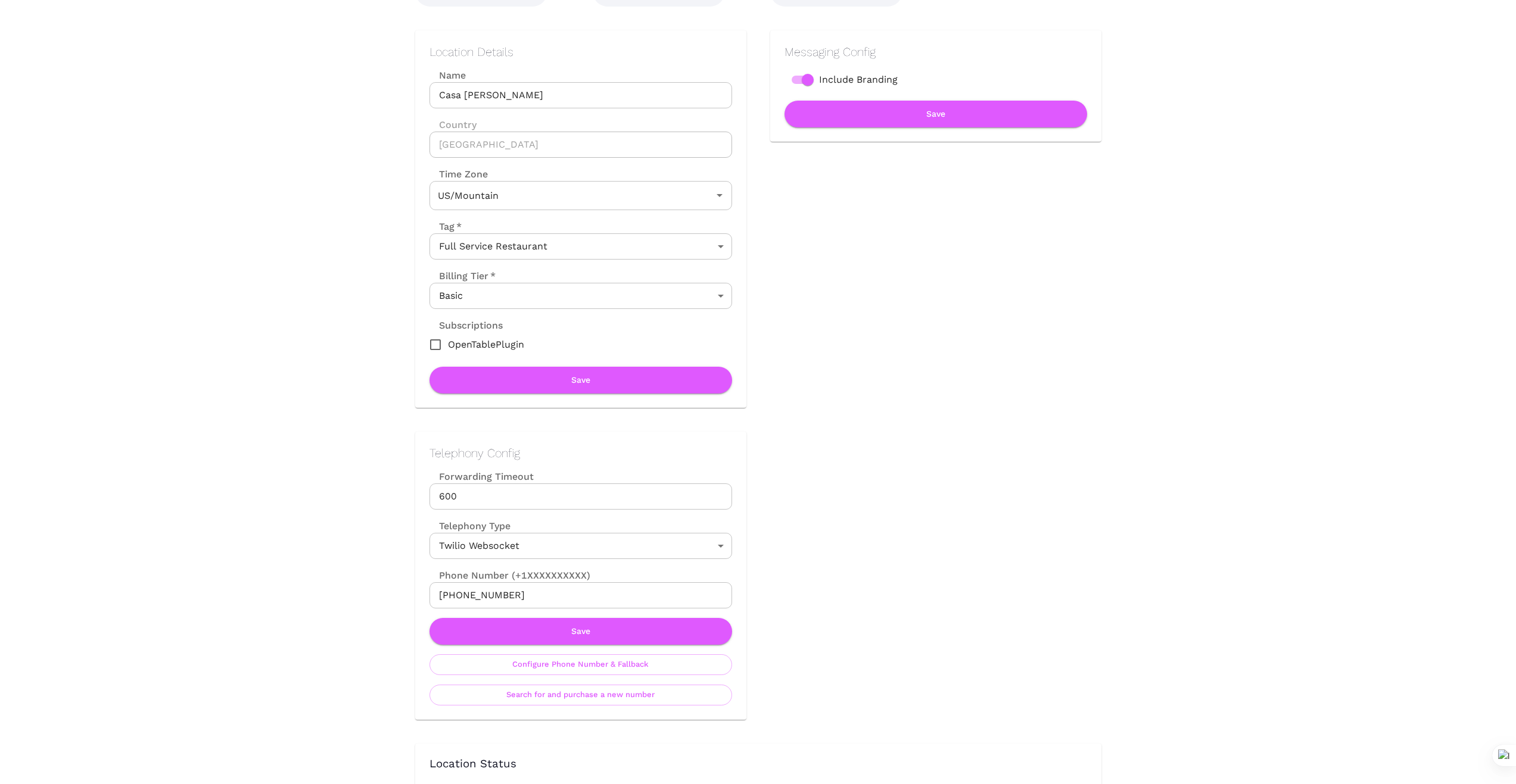
scroll to position [139, 0]
drag, startPoint x: 525, startPoint y: 592, endPoint x: 402, endPoint y: 600, distance: 123.3
click at [406, 600] on div "Telephony Config Forwarding Timeout 600 Forwarding Timeout Telephony Type Twili…" at bounding box center [568, 563] width 355 height 312
drag, startPoint x: 819, startPoint y: 606, endPoint x: 622, endPoint y: 595, distance: 197.3
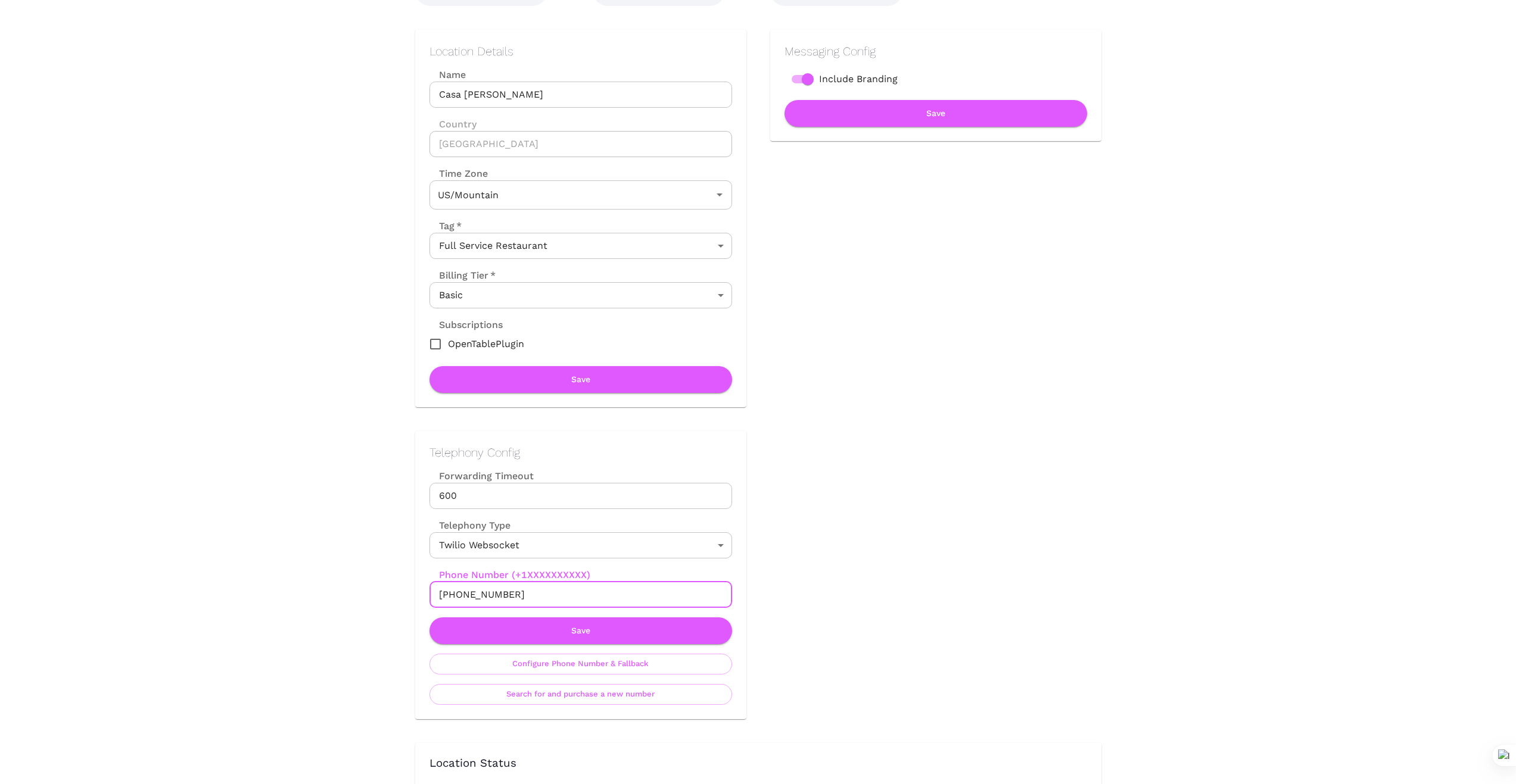
drag, startPoint x: 533, startPoint y: 598, endPoint x: 288, endPoint y: 574, distance: 246.2
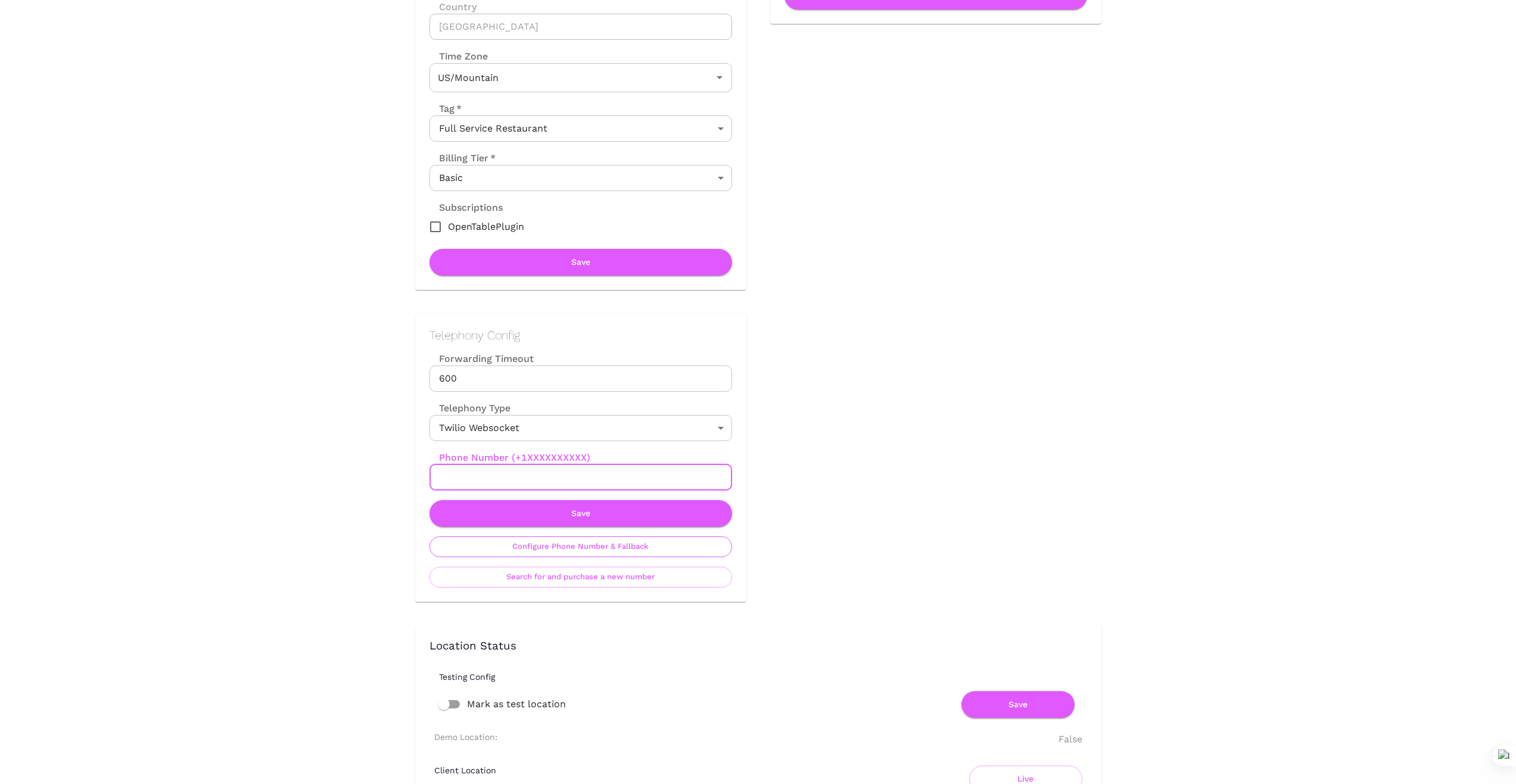
scroll to position [258, 0]
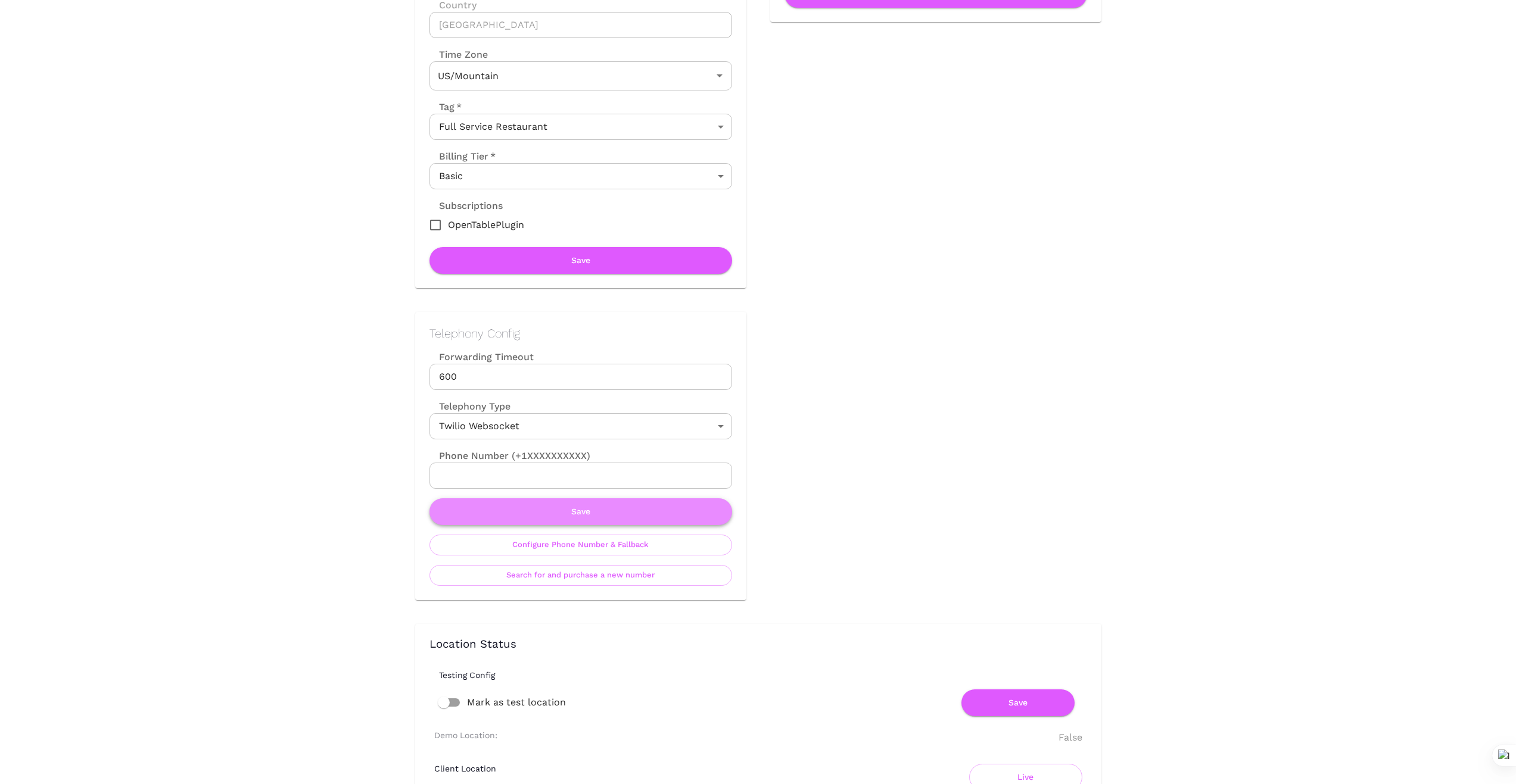
click at [592, 520] on button "Save" at bounding box center [581, 512] width 302 height 27
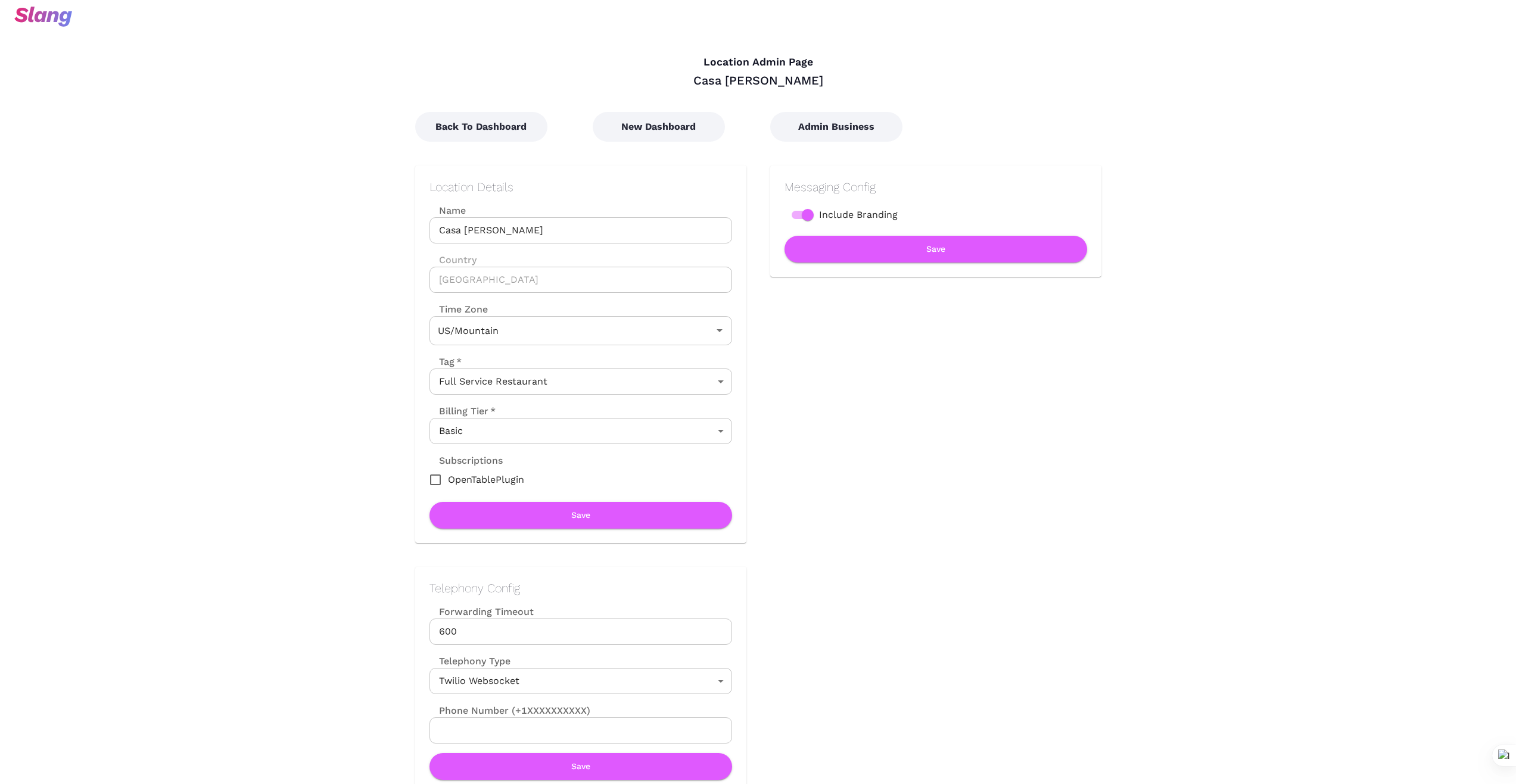
scroll to position [0, 0]
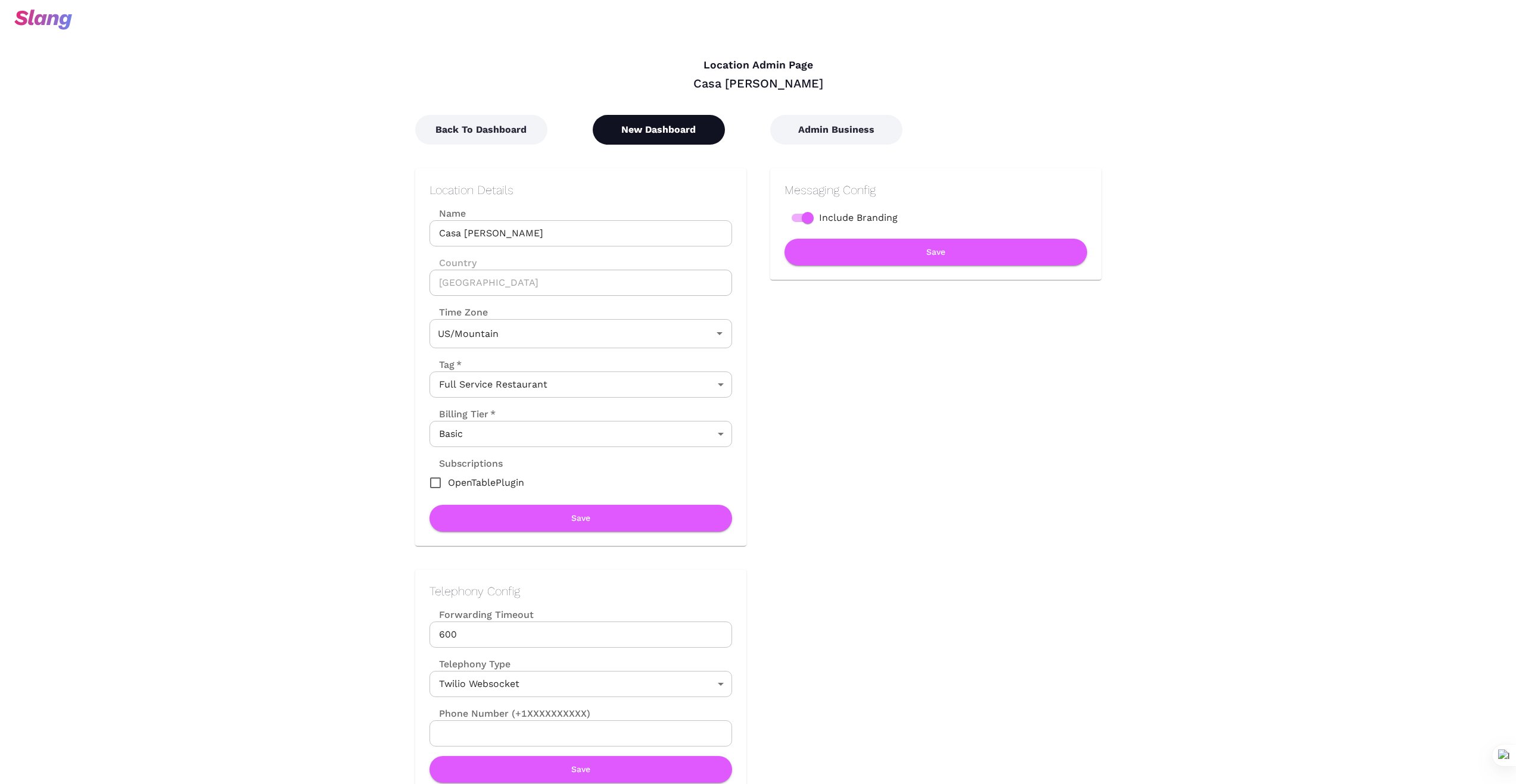
click at [666, 117] on button "New Dashboard" at bounding box center [659, 129] width 132 height 30
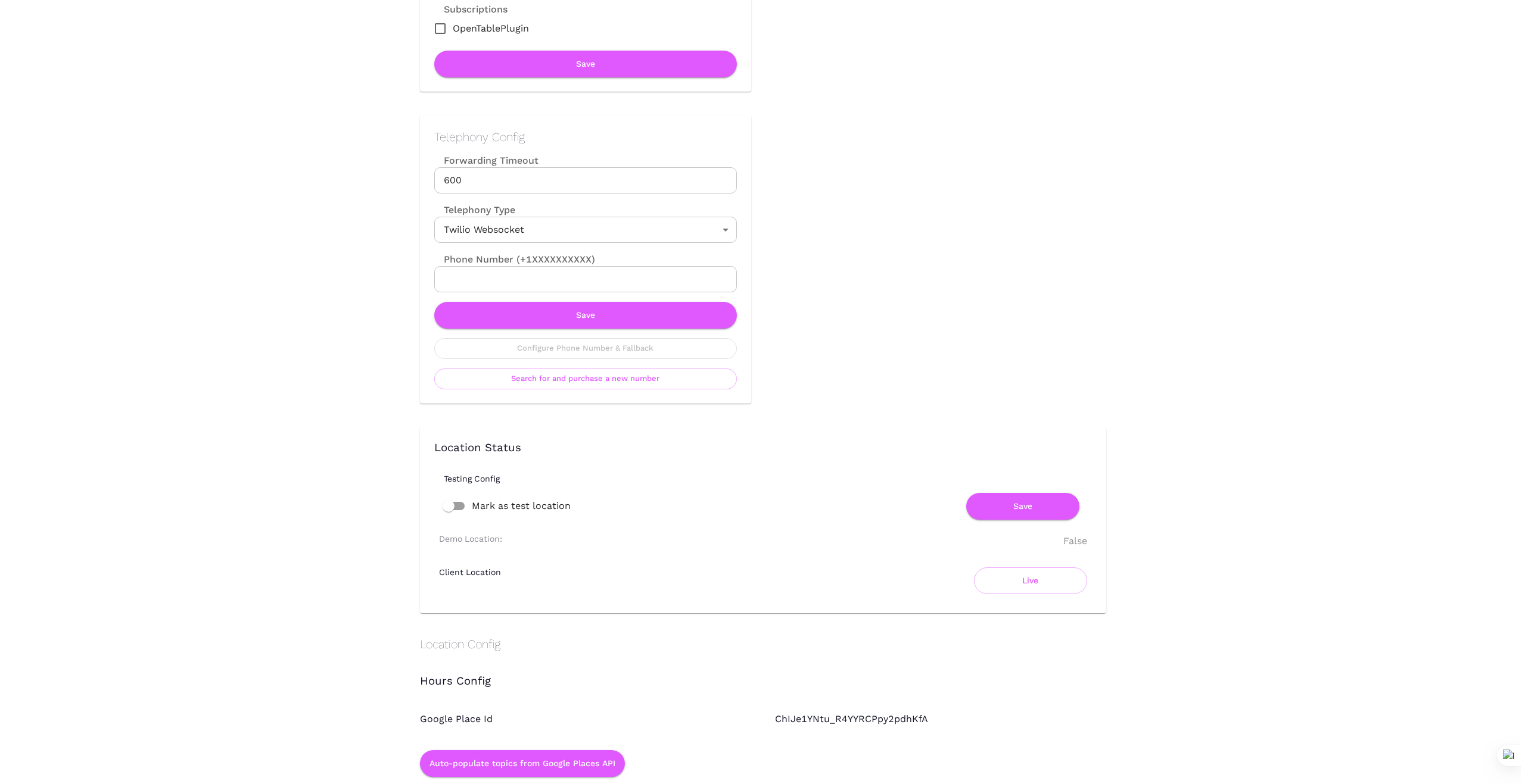
scroll to position [496, 0]
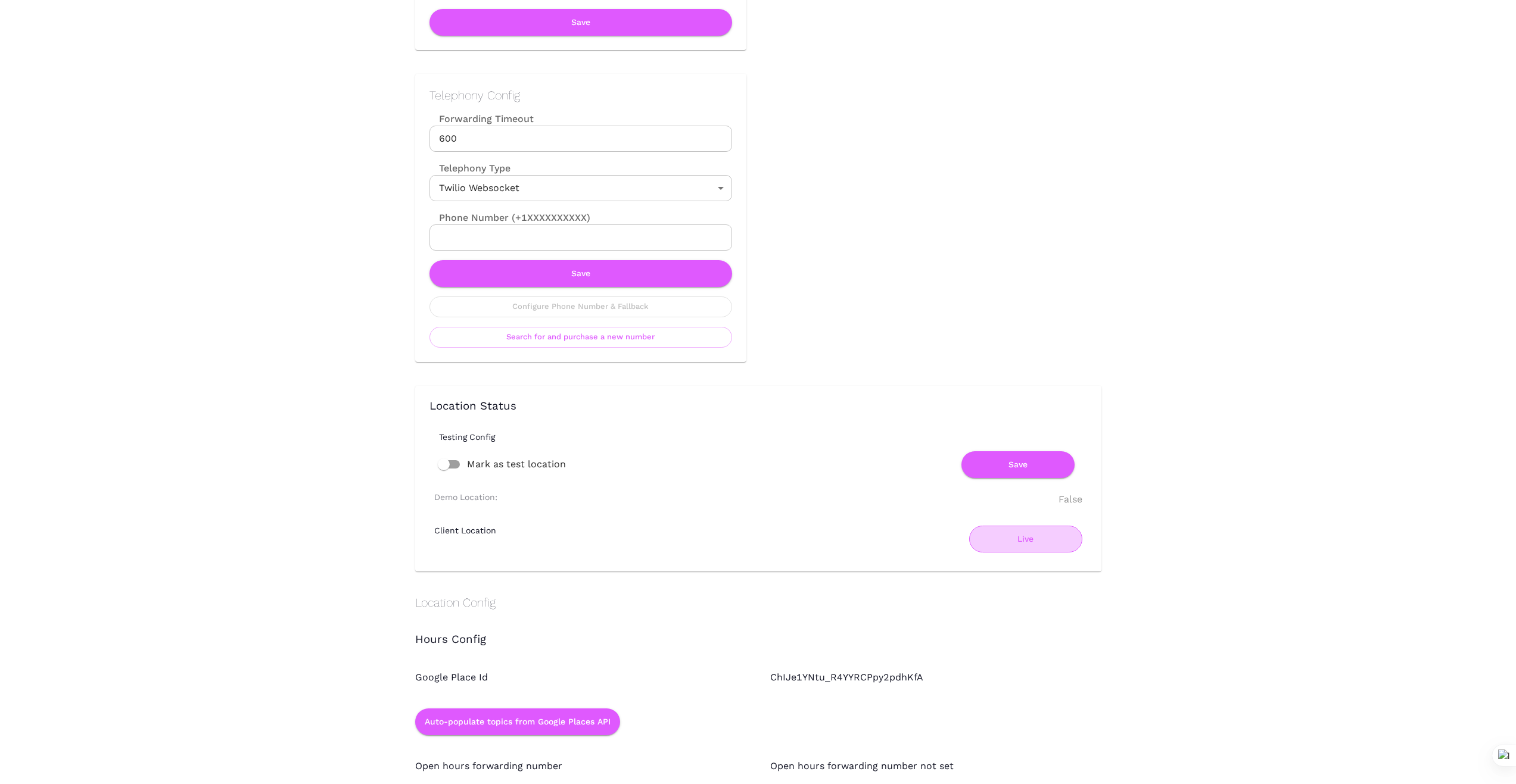
click at [1024, 546] on button "Live" at bounding box center [1026, 539] width 113 height 27
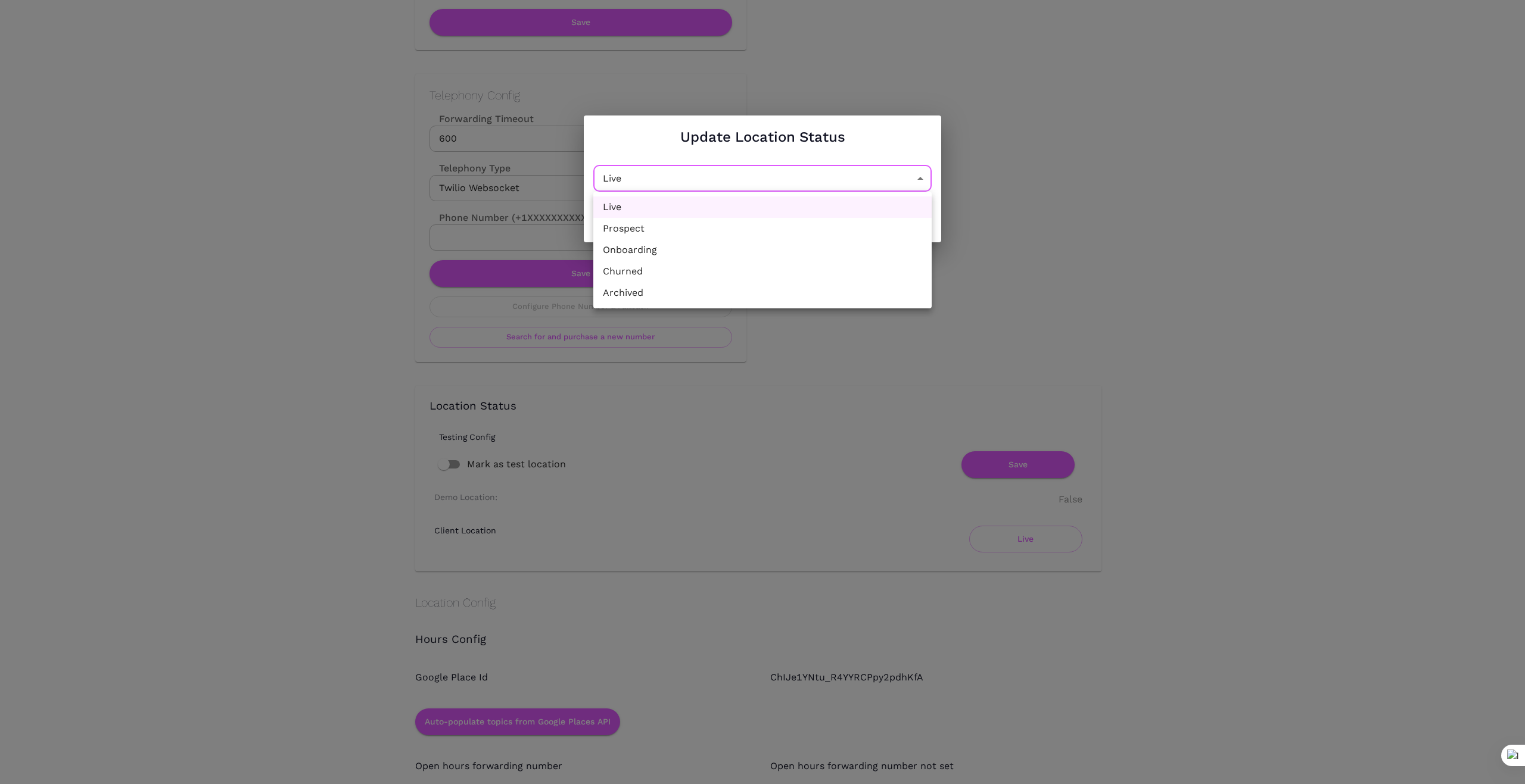
click at [839, 272] on li "Churned" at bounding box center [762, 271] width 338 height 21
type input "Churned"
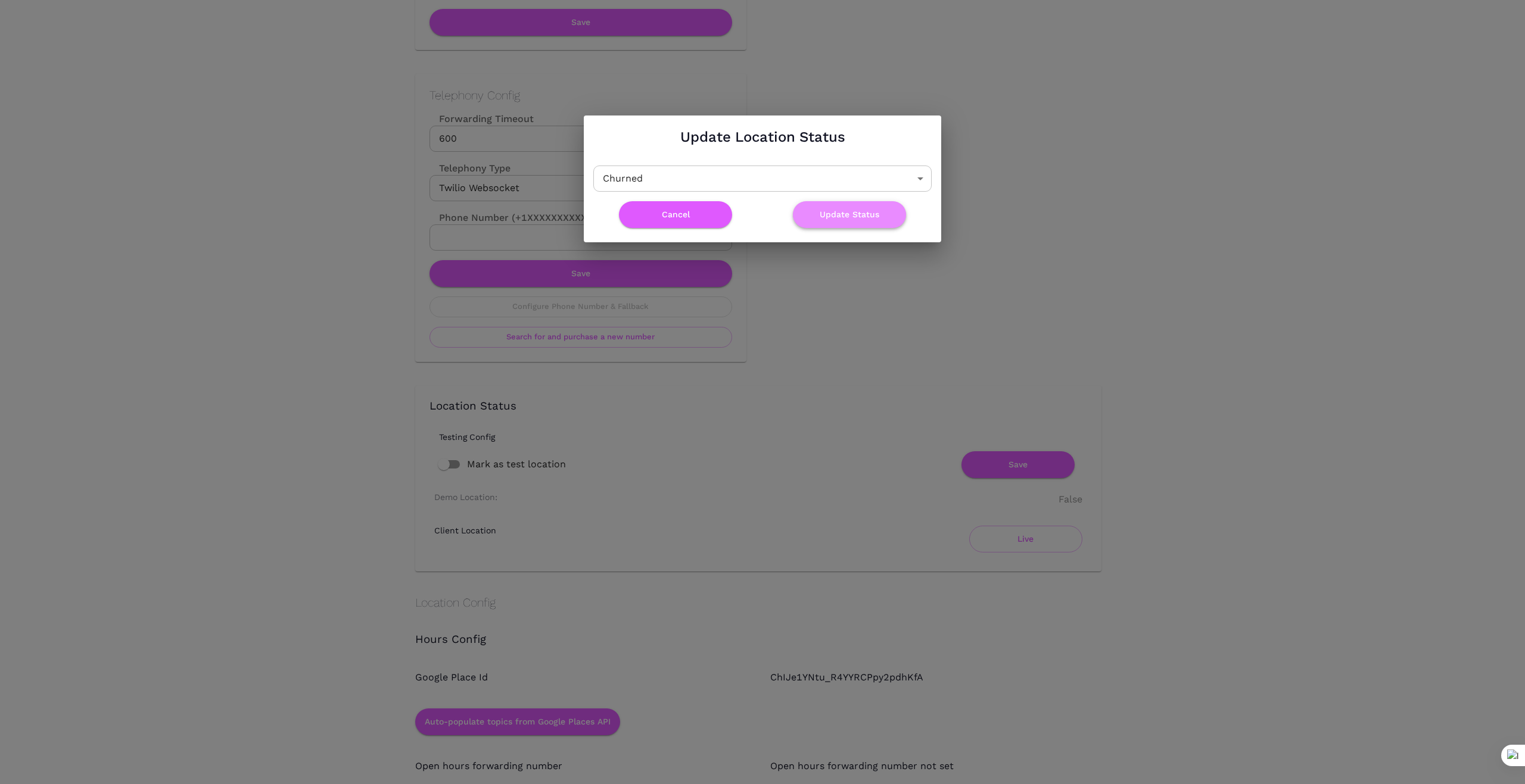
click at [862, 221] on button "Update Status" at bounding box center [849, 214] width 113 height 27
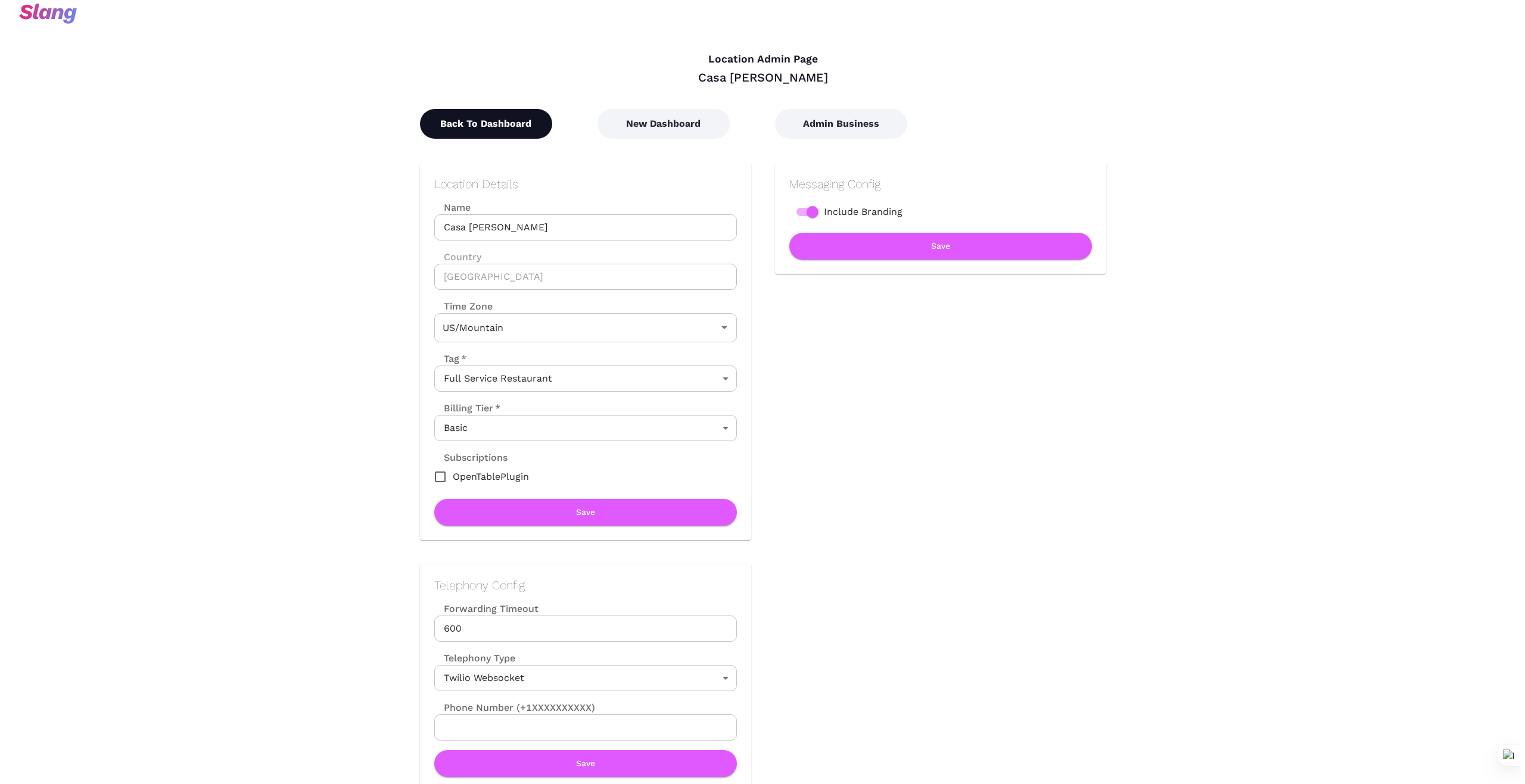
scroll to position [0, 0]
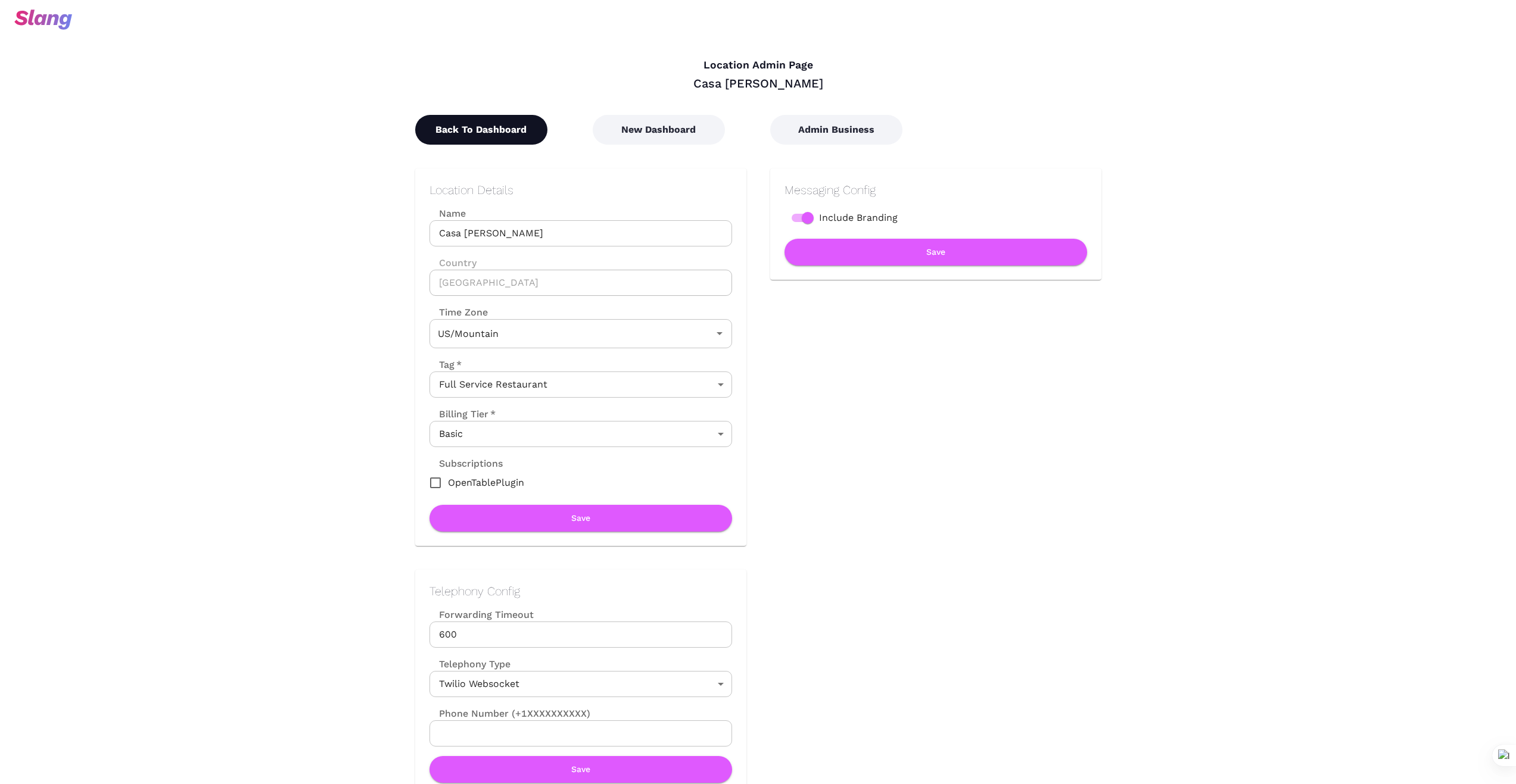
click at [497, 128] on button "Back To Dashboard" at bounding box center [481, 129] width 132 height 30
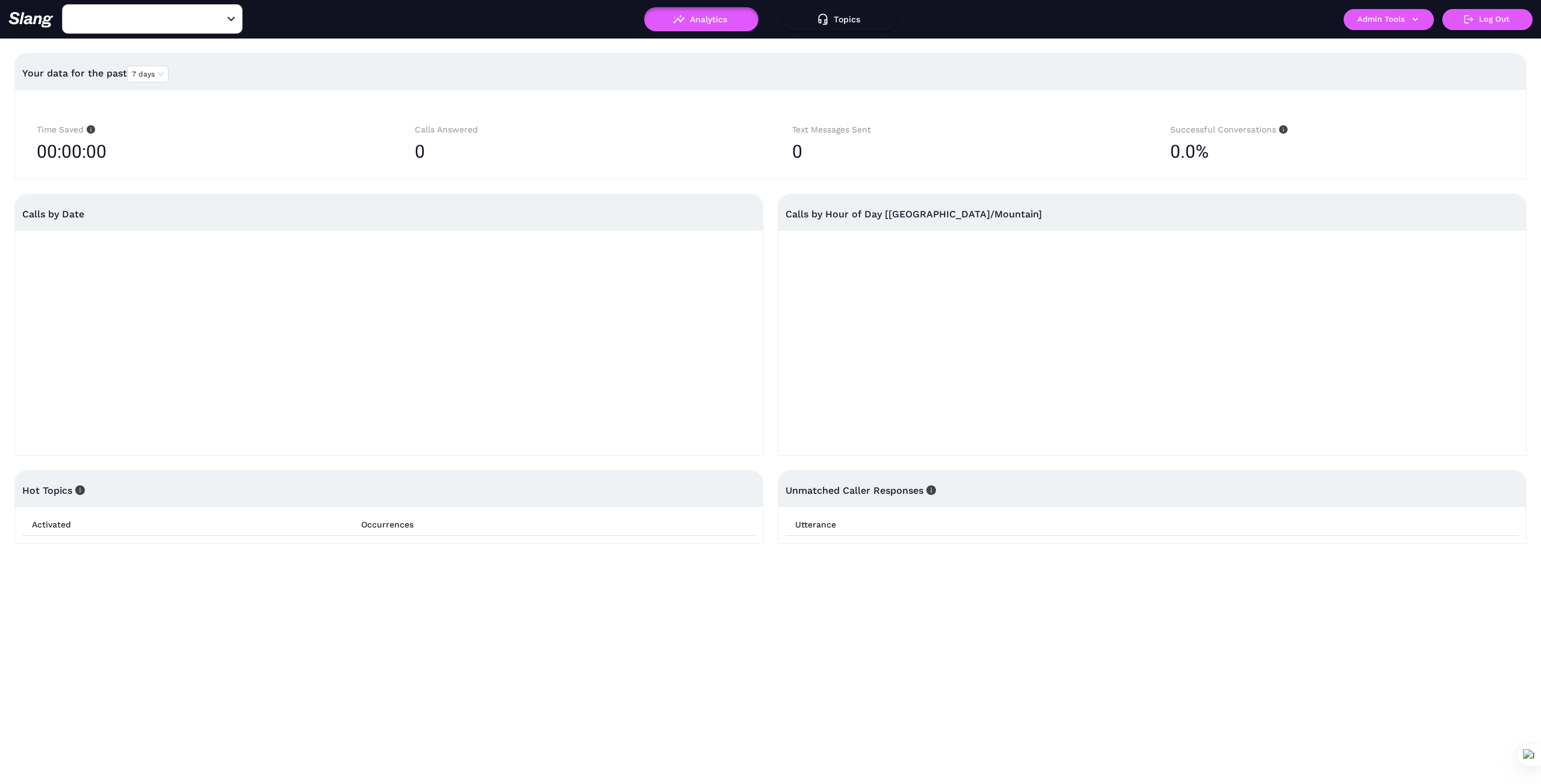
type input "Casa [PERSON_NAME]"
click at [216, 21] on icon "Clear" at bounding box center [216, 19] width 12 height 12
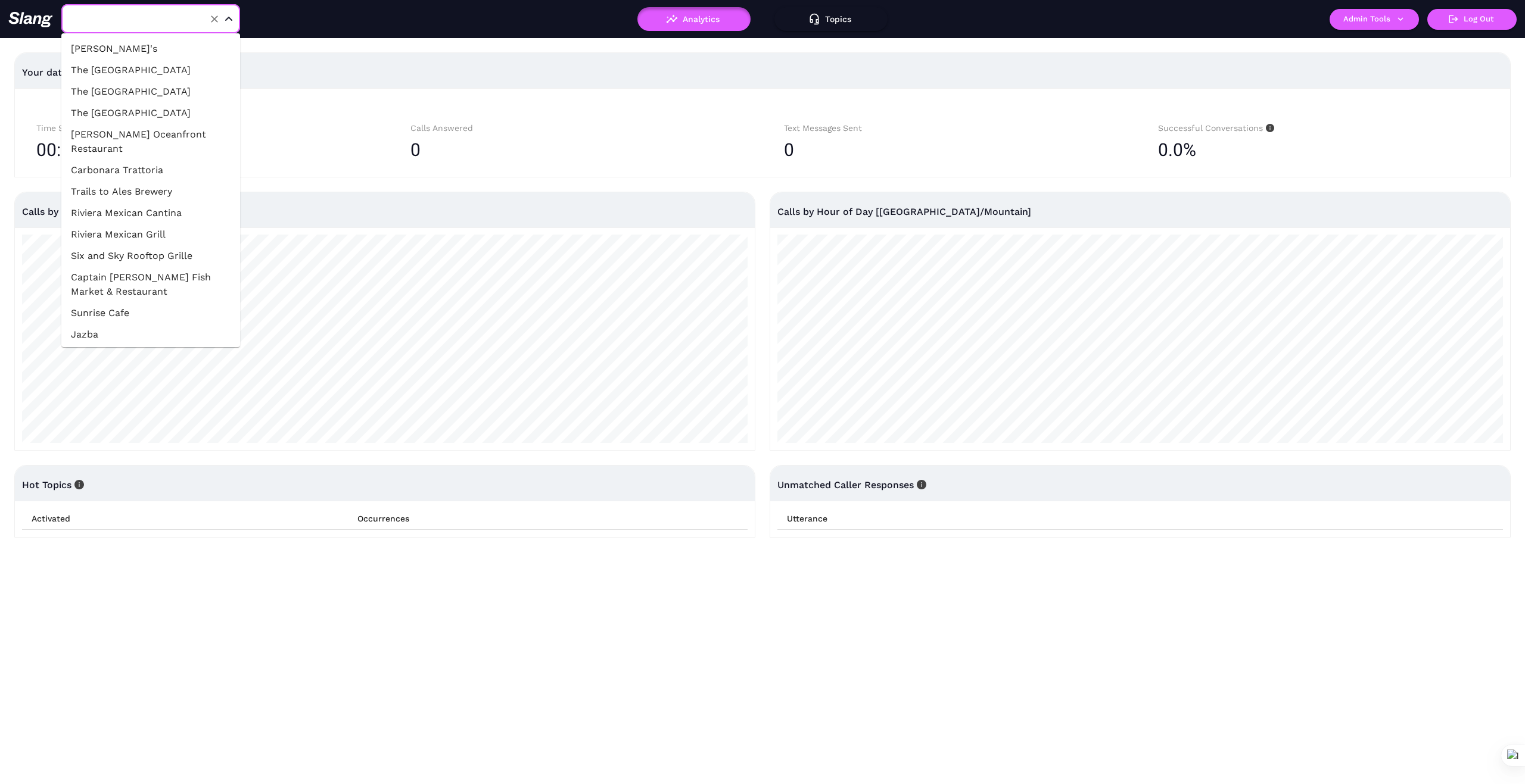
click at [167, 18] on input "text" at bounding box center [132, 19] width 131 height 18
type input "F"
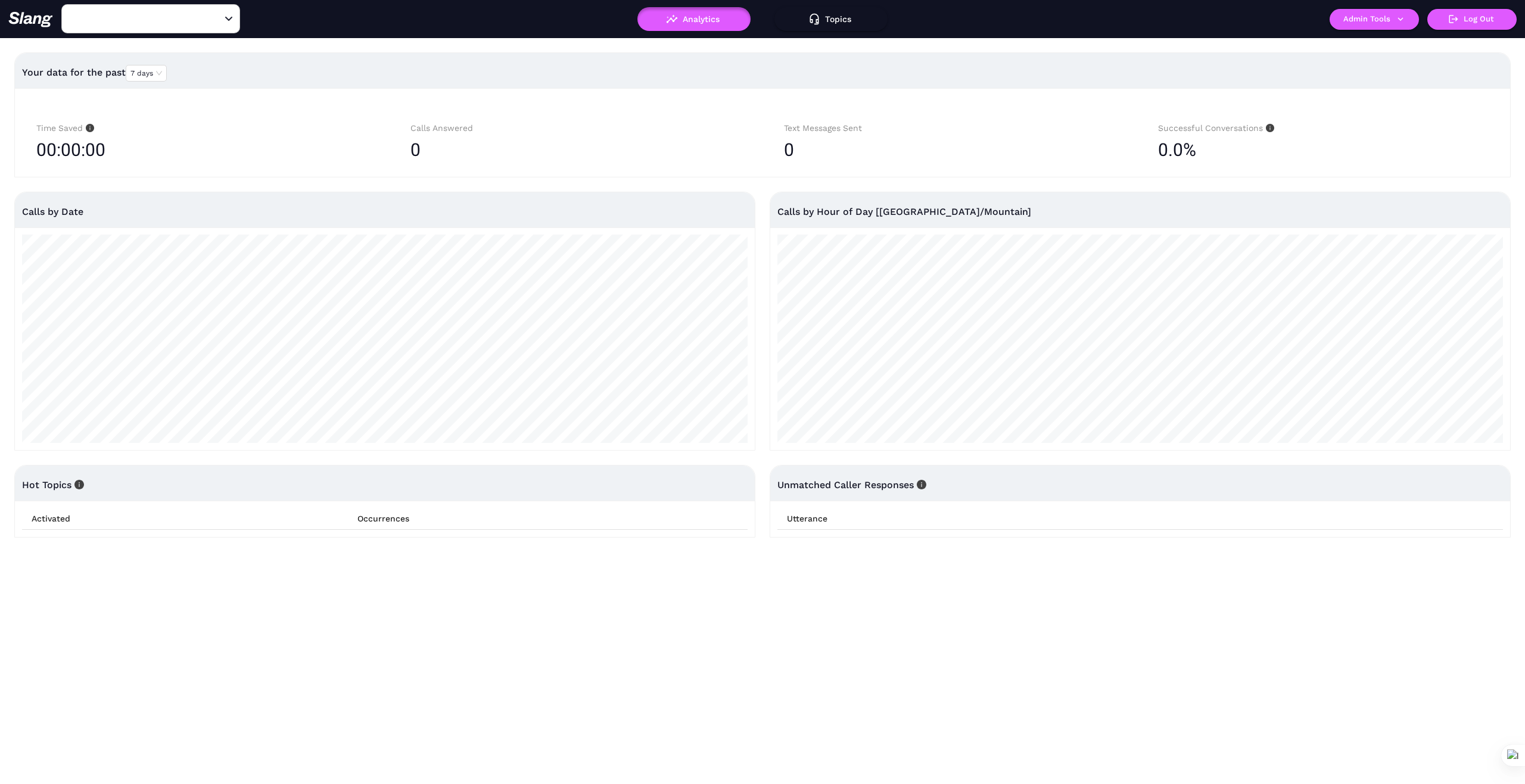
type input "Casa [PERSON_NAME]"
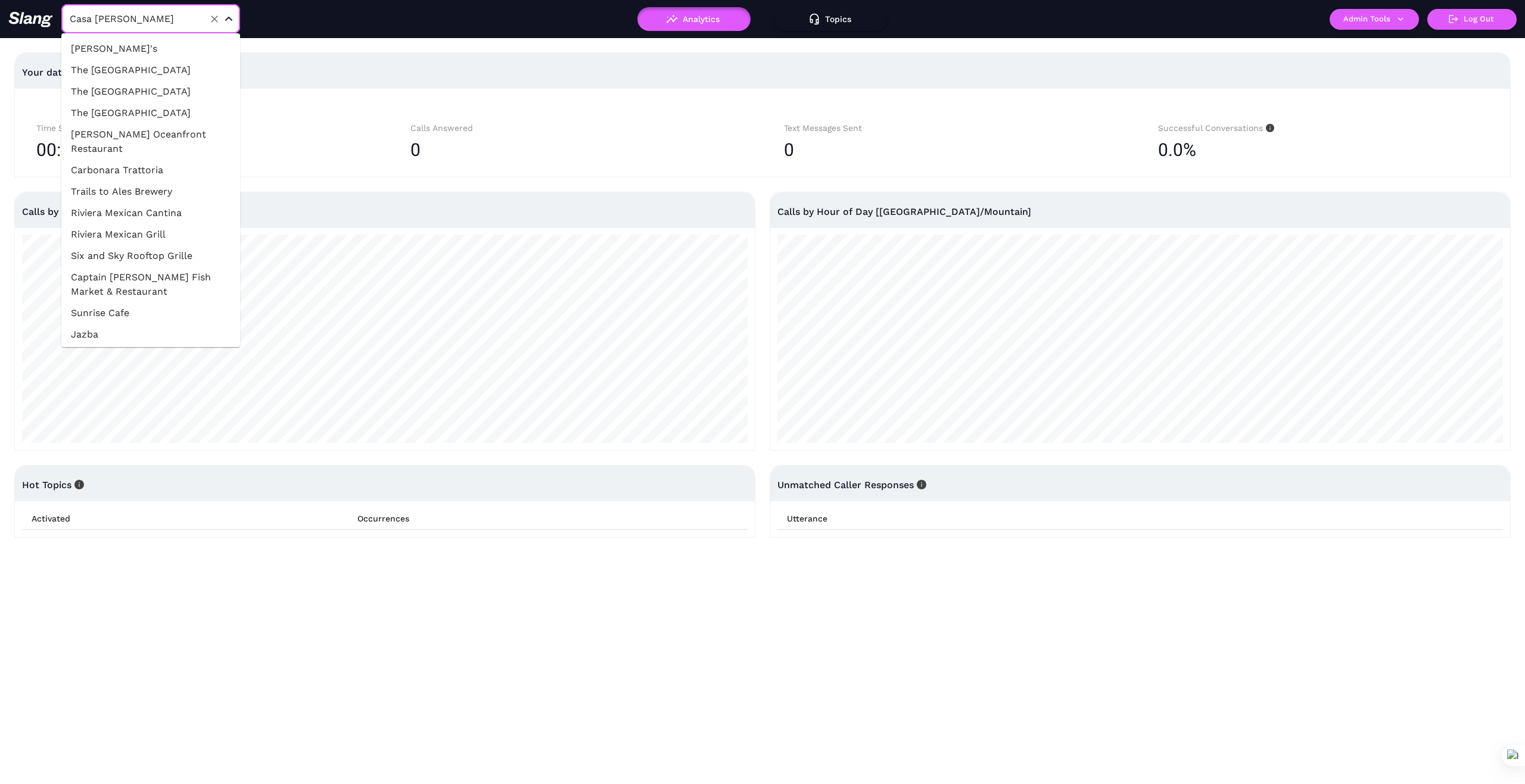
click at [561, 18] on div "Analytics Topics !" at bounding box center [751, 7] width 511 height 48
